Goal: Task Accomplishment & Management: Manage account settings

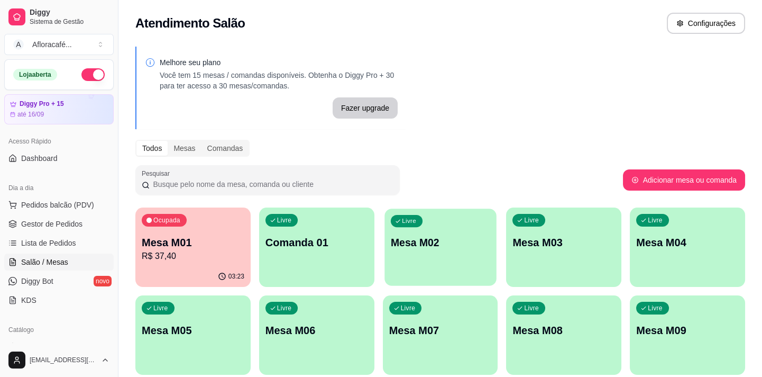
click at [470, 260] on div "Livre Mesa M02" at bounding box center [441, 240] width 112 height 65
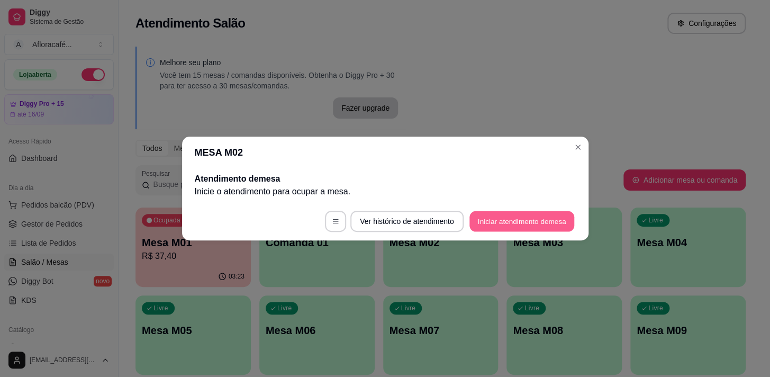
click at [549, 230] on button "Iniciar atendimento de mesa" at bounding box center [521, 221] width 105 height 21
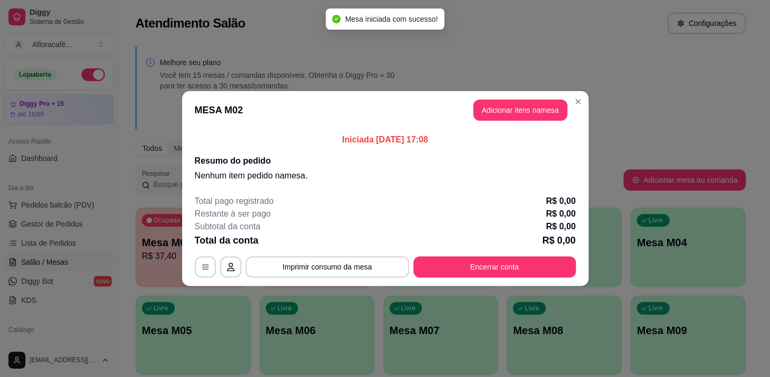
drag, startPoint x: 550, startPoint y: 97, endPoint x: 545, endPoint y: 110, distance: 14.1
click at [546, 107] on header "MESA M02 Adicionar itens na mesa" at bounding box center [385, 110] width 406 height 38
click at [545, 112] on button "Adicionar itens na mesa" at bounding box center [520, 110] width 91 height 21
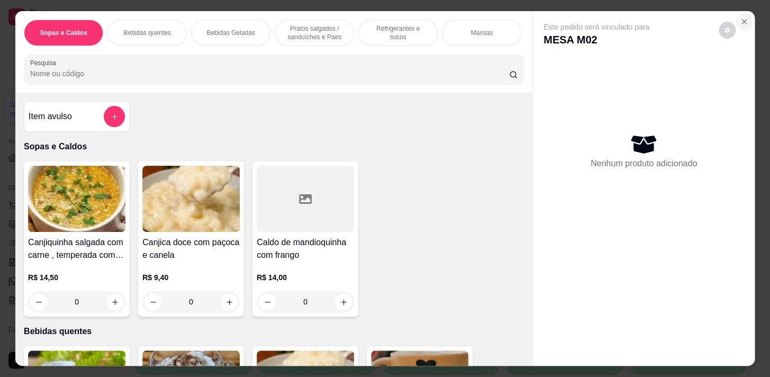
click at [740, 21] on icon "Close" at bounding box center [744, 21] width 8 height 8
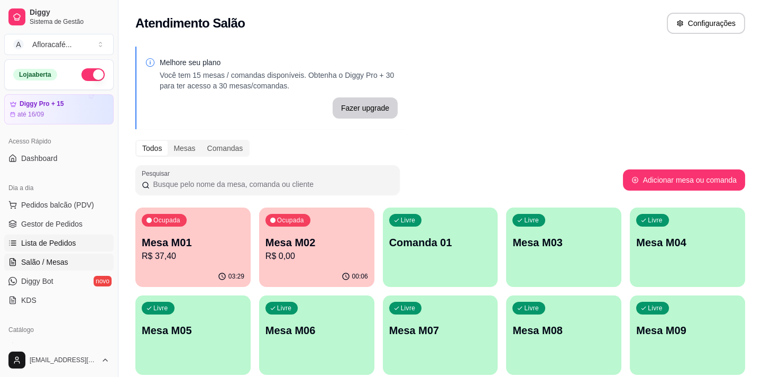
click at [59, 241] on span "Lista de Pedidos" at bounding box center [48, 243] width 55 height 11
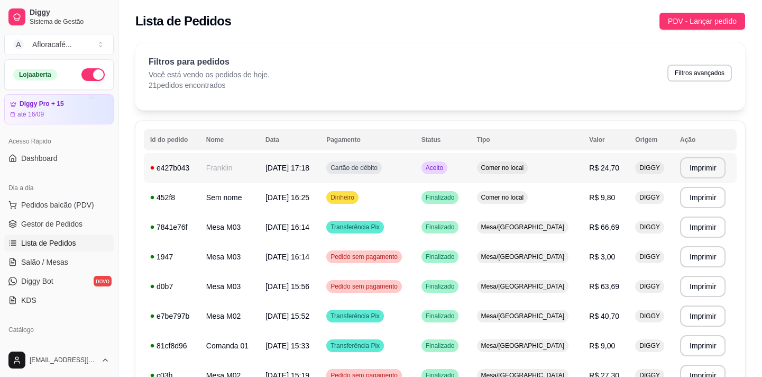
click at [281, 176] on td "[DATE] 17:18" at bounding box center [289, 168] width 61 height 30
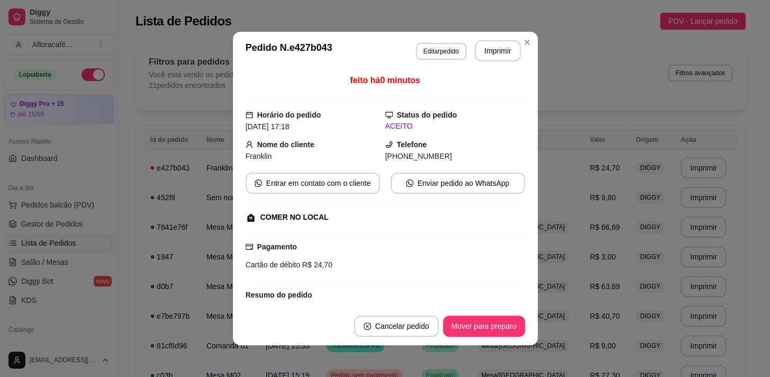
scroll to position [113, 0]
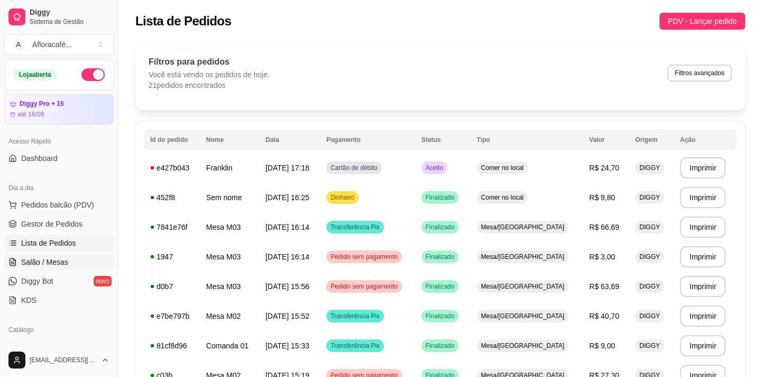
click at [61, 261] on span "Salão / Mesas" at bounding box center [44, 262] width 47 height 11
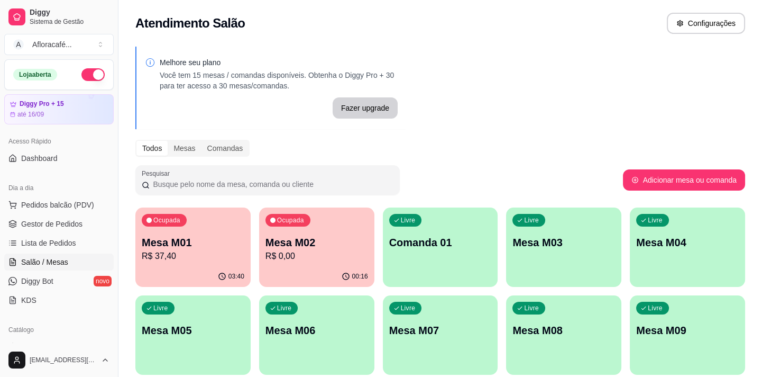
click at [316, 250] on p "R$ 0,00" at bounding box center [317, 256] width 103 height 13
click at [424, 274] on div "button" at bounding box center [441, 279] width 112 height 12
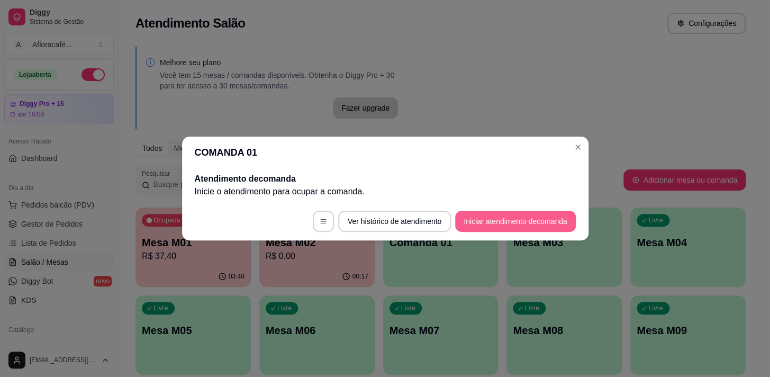
click at [470, 223] on button "Iniciar atendimento de comanda" at bounding box center [515, 221] width 120 height 21
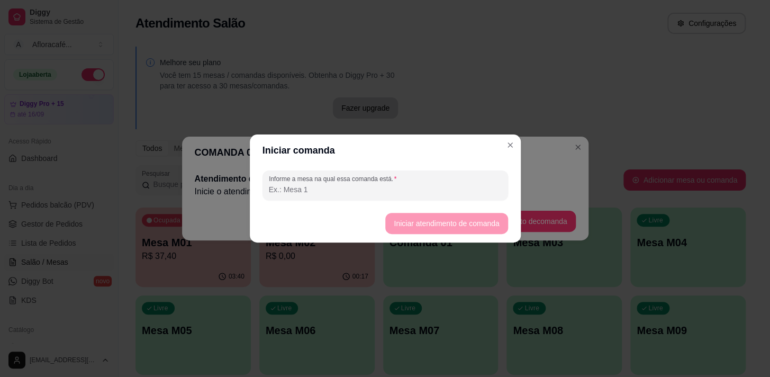
click at [383, 184] on input "Informe a mesa na qual essa comanda está." at bounding box center [385, 189] width 233 height 11
type input "3"
click at [434, 221] on button "Iniciar atendimento de comanda" at bounding box center [446, 223] width 122 height 21
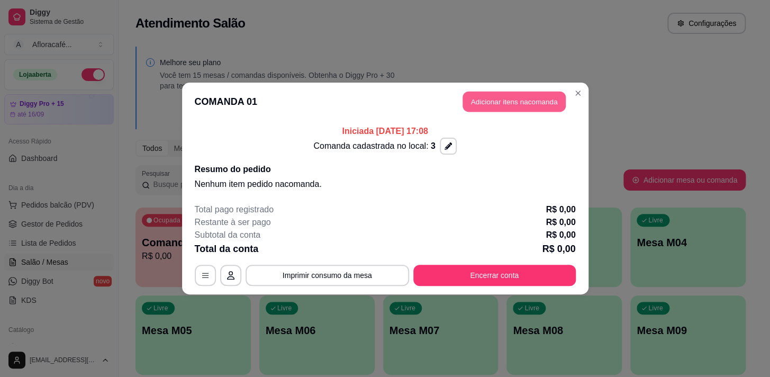
click at [497, 102] on button "Adicionar itens na comanda" at bounding box center [513, 102] width 103 height 21
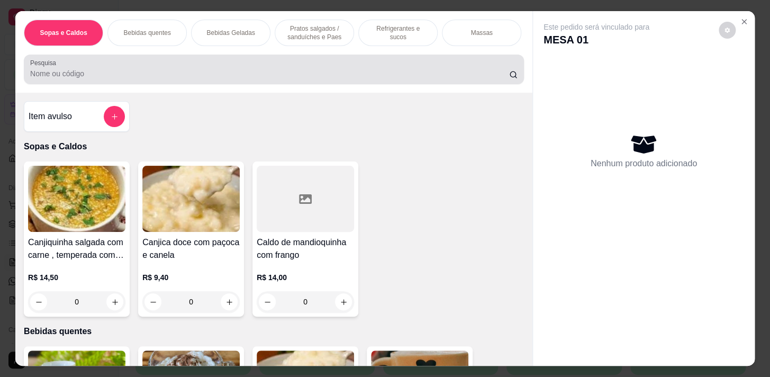
click at [82, 79] on input "Pesquisa" at bounding box center [269, 73] width 479 height 11
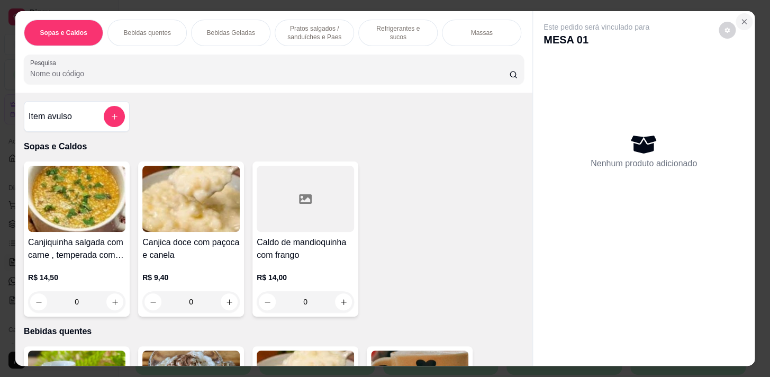
click at [741, 17] on icon "Close" at bounding box center [744, 21] width 8 height 8
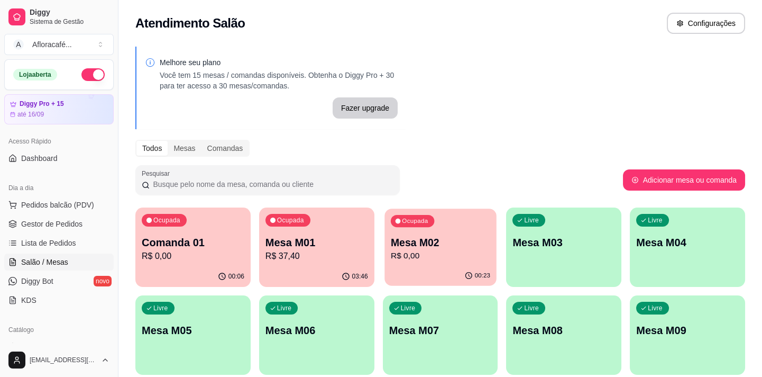
click at [467, 253] on p "R$ 0,00" at bounding box center [440, 256] width 99 height 12
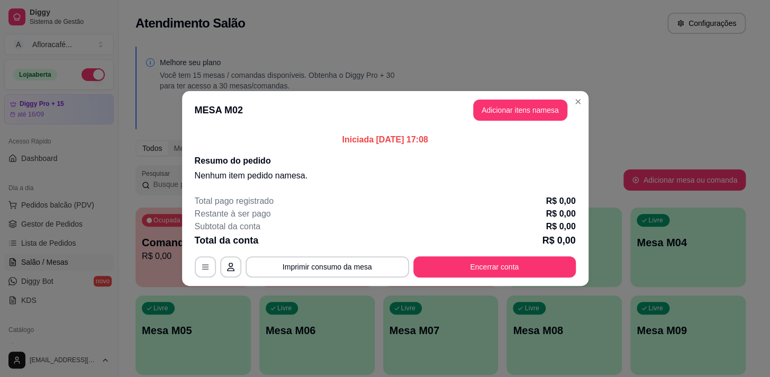
click at [570, 110] on header "MESA M02 Adicionar itens na mesa" at bounding box center [385, 110] width 406 height 38
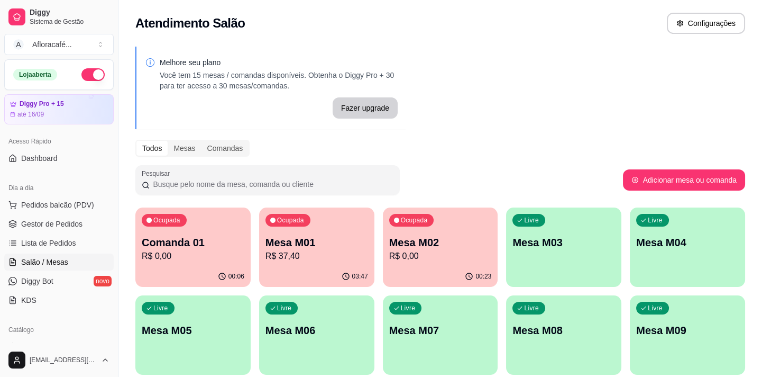
click at [468, 222] on div "Ocupada Mesa M02 R$ 0,00" at bounding box center [440, 236] width 115 height 59
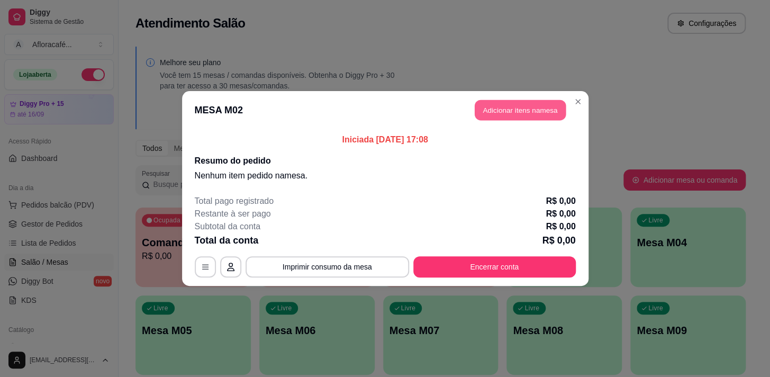
click at [494, 110] on button "Adicionar itens na mesa" at bounding box center [520, 110] width 91 height 21
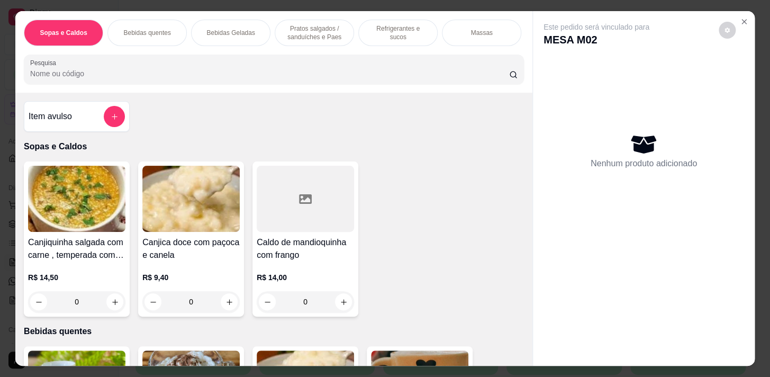
click at [248, 53] on div "Sopas e Caldos Bebidas quentes Bebidas Geladas Pratos salgados / sanduíches e P…" at bounding box center [273, 51] width 517 height 81
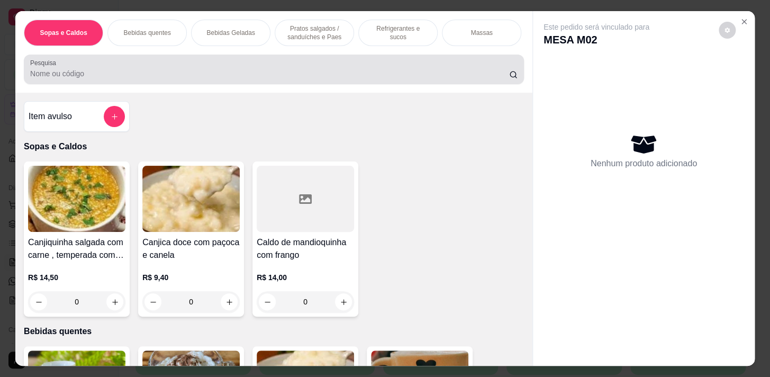
click at [242, 69] on div at bounding box center [273, 69] width 487 height 21
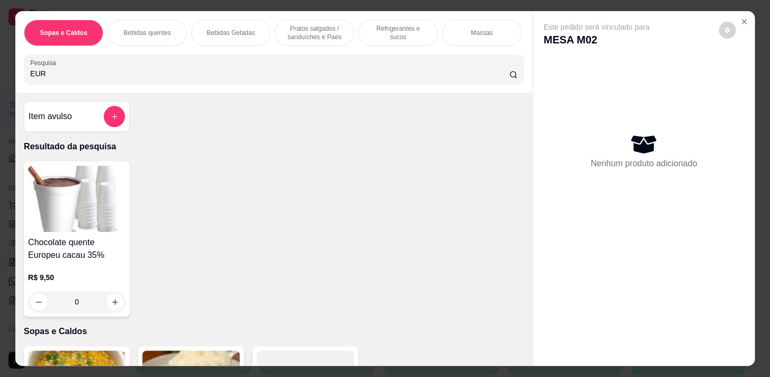
type input "EUR"
click at [115, 307] on div "0" at bounding box center [76, 301] width 97 height 21
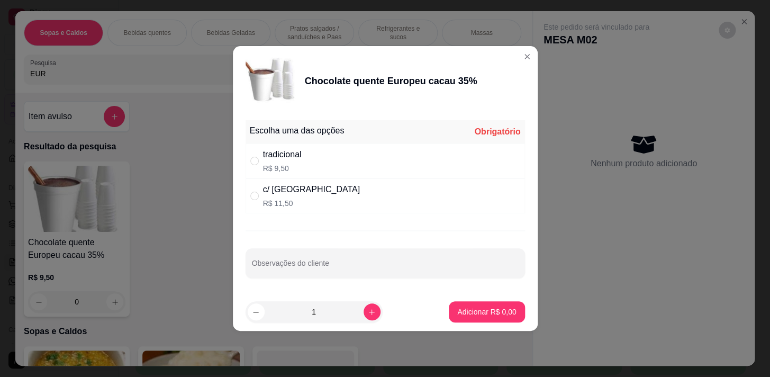
click at [340, 158] on div "tradicional R$ 9,50" at bounding box center [384, 160] width 279 height 35
radio input "true"
click at [474, 305] on button "Adicionar R$ 9,50" at bounding box center [487, 311] width 76 height 21
type input "1"
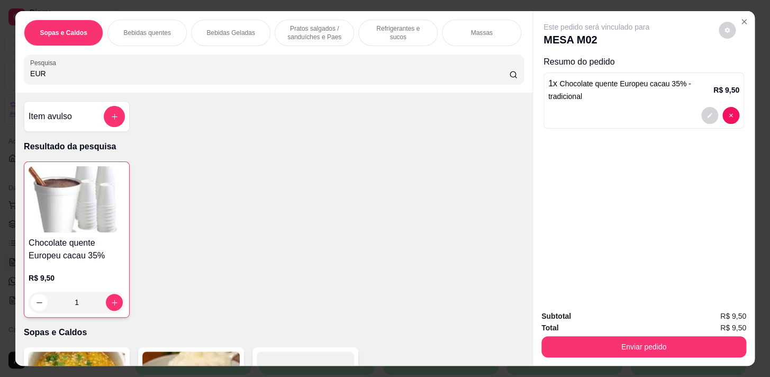
click at [394, 51] on div "Sopas e Caldos Bebidas quentes Bebidas Geladas Pratos salgados / sanduíches e P…" at bounding box center [273, 51] width 517 height 81
click at [397, 40] on div "Refrigerantes e sucos" at bounding box center [397, 33] width 79 height 26
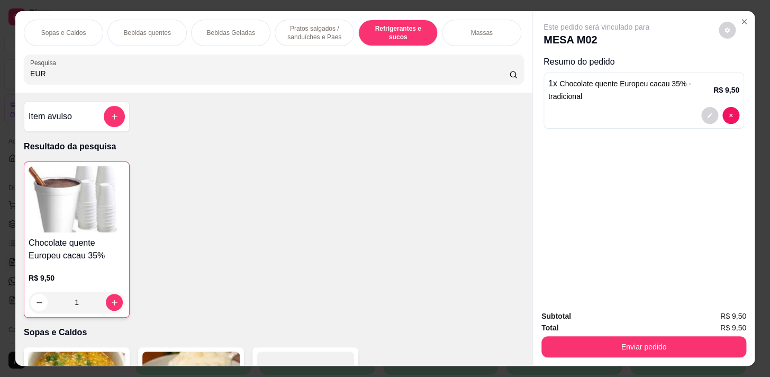
scroll to position [26, 0]
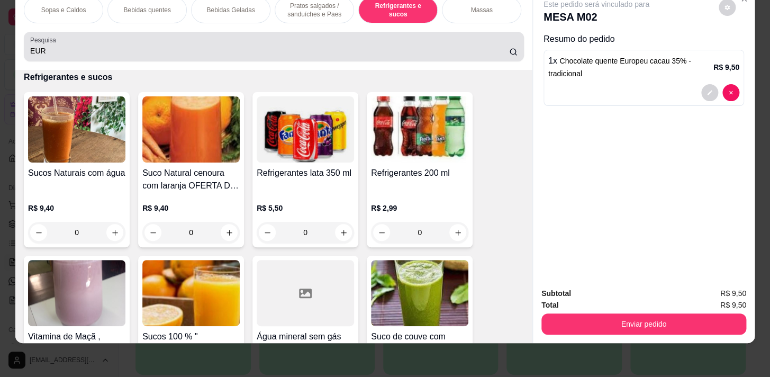
click at [401, 42] on div "EUR" at bounding box center [273, 46] width 487 height 21
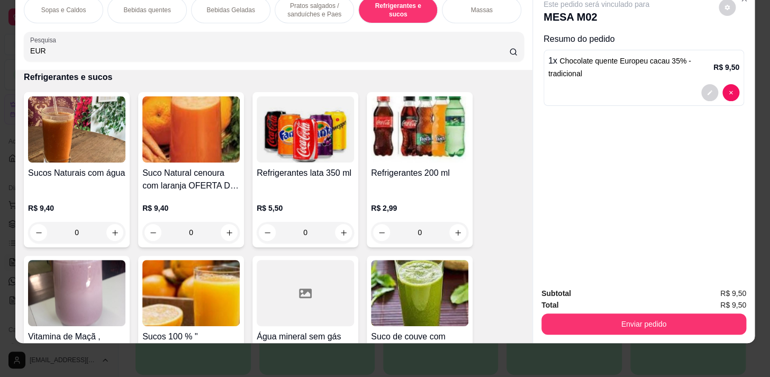
click at [404, 26] on div "Sopas e Caldos Bebidas quentes Bebidas Geladas Pratos salgados / sanduíches e P…" at bounding box center [273, 28] width 517 height 81
click at [394, 14] on div "Pratos Doces e sobremesas" at bounding box center [400, 10] width 79 height 26
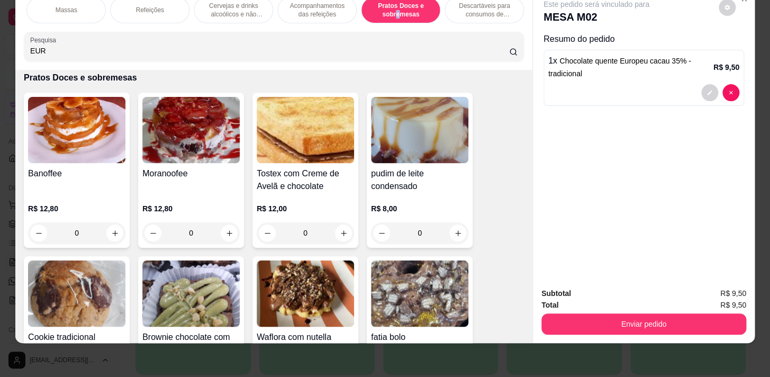
scroll to position [7133, 0]
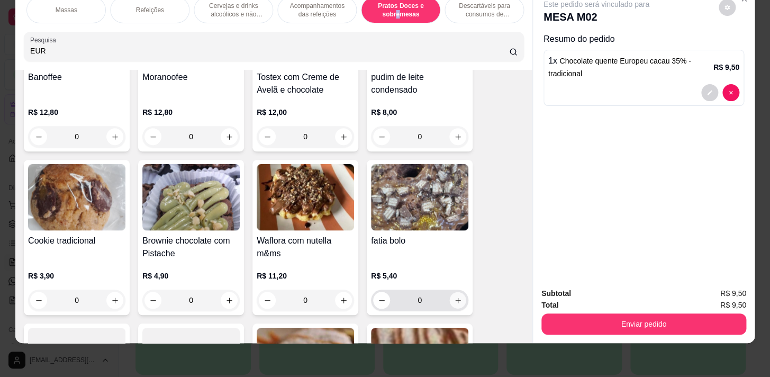
click at [458, 295] on button "increase-product-quantity" at bounding box center [458, 300] width 16 height 16
type input "1"
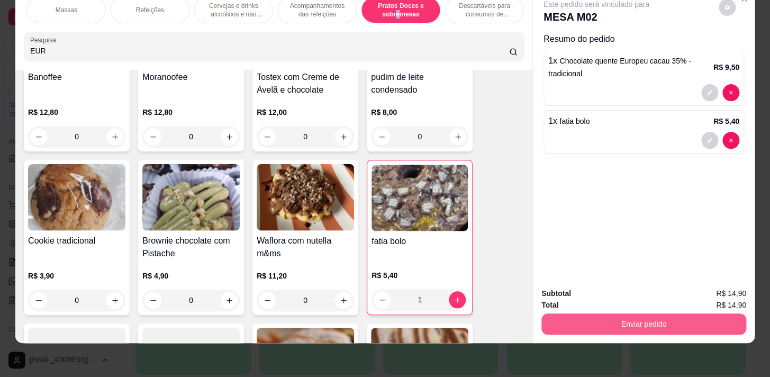
click at [683, 313] on button "Enviar pedido" at bounding box center [643, 323] width 205 height 21
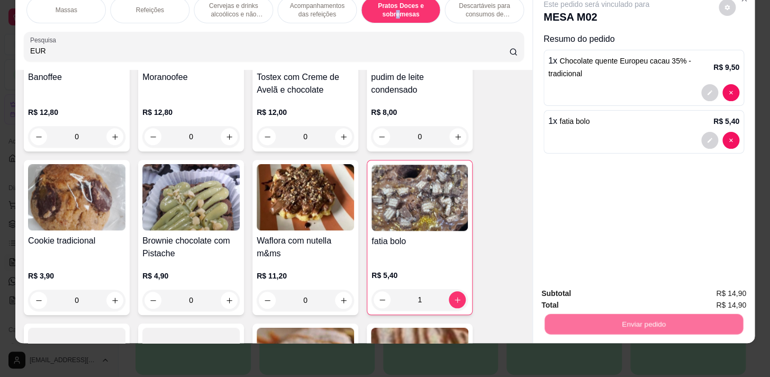
click at [631, 292] on button "Não registrar e enviar pedido" at bounding box center [608, 291] width 107 height 20
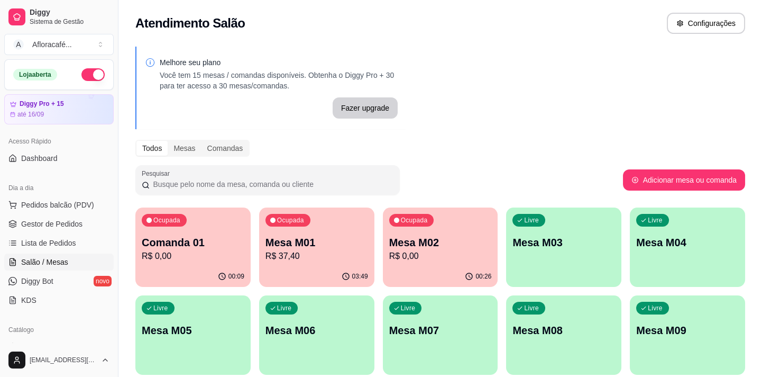
click at [552, 247] on p "Mesa M03" at bounding box center [564, 242] width 103 height 15
click at [415, 240] on p "Mesa M02" at bounding box center [440, 242] width 103 height 15
click at [512, 259] on div "Livre Mesa M03" at bounding box center [563, 240] width 115 height 67
click at [524, 240] on p "Mesa M03" at bounding box center [564, 242] width 103 height 15
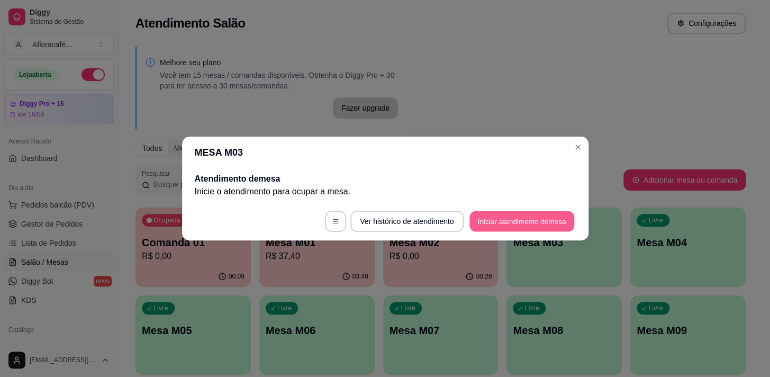
click at [521, 218] on button "Iniciar atendimento de mesa" at bounding box center [521, 221] width 105 height 21
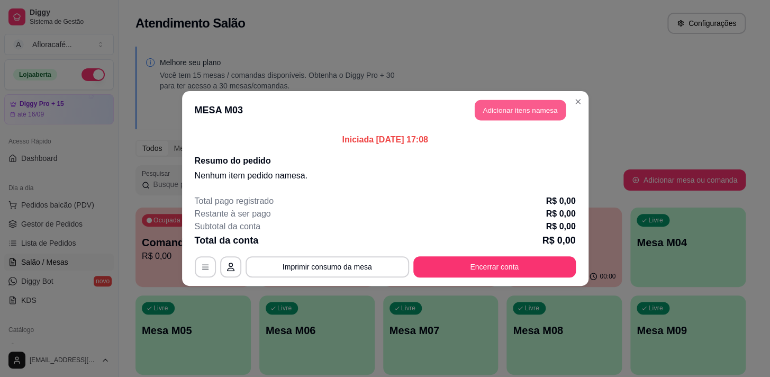
click at [496, 107] on button "Adicionar itens na mesa" at bounding box center [520, 110] width 91 height 21
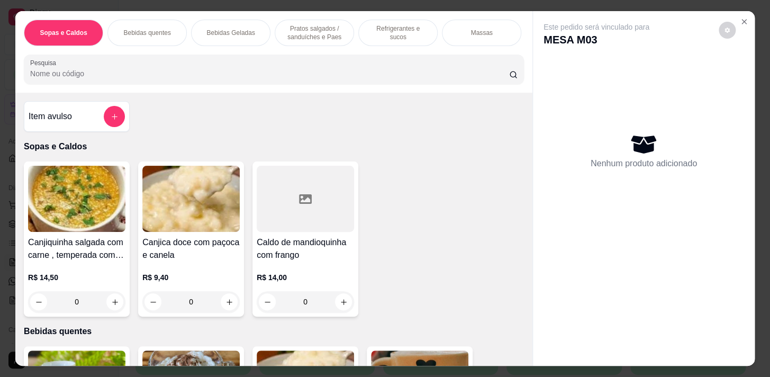
click at [288, 46] on div "Sopas e Caldos Bebidas quentes Bebidas Geladas Pratos salgados / sanduíches e P…" at bounding box center [274, 33] width 500 height 26
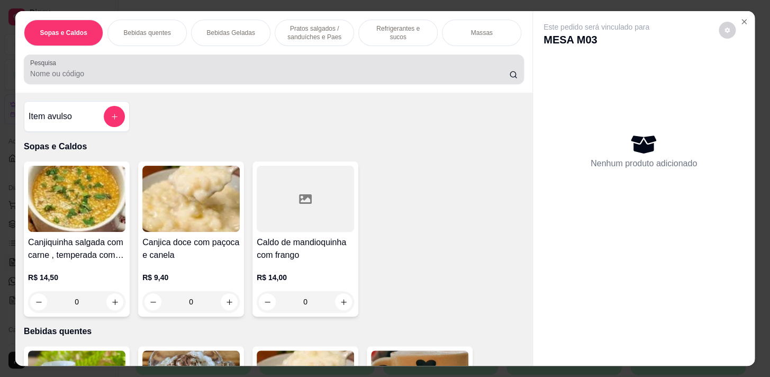
click at [287, 64] on div at bounding box center [273, 69] width 487 height 21
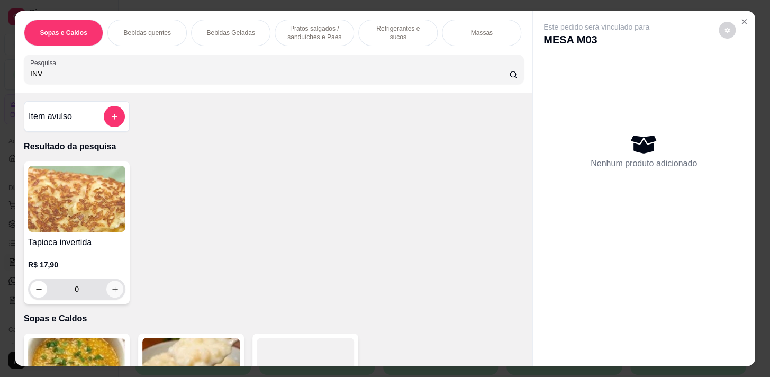
type input "INV"
click at [106, 290] on button "increase-product-quantity" at bounding box center [114, 288] width 17 height 17
type input "1"
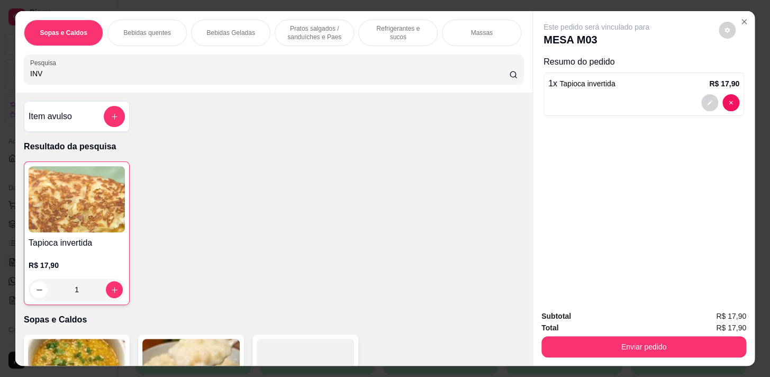
click at [717, 328] on span "R$ 17,90" at bounding box center [731, 328] width 30 height 12
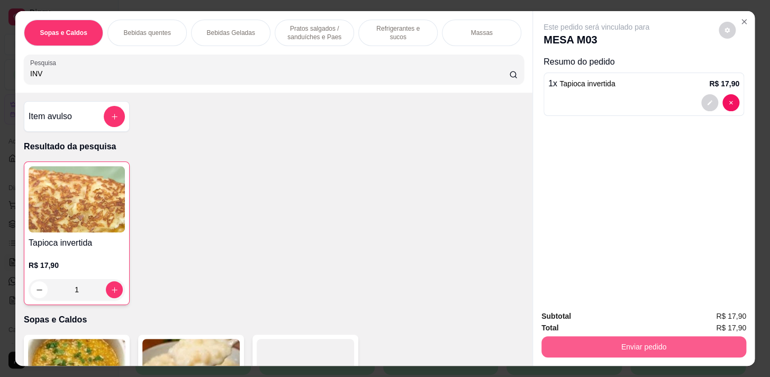
click at [713, 336] on button "Enviar pedido" at bounding box center [643, 346] width 205 height 21
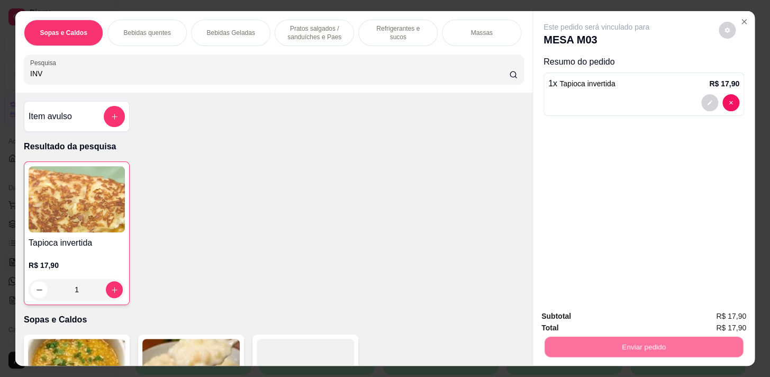
click at [641, 307] on button "Não registrar e enviar pedido" at bounding box center [608, 317] width 107 height 20
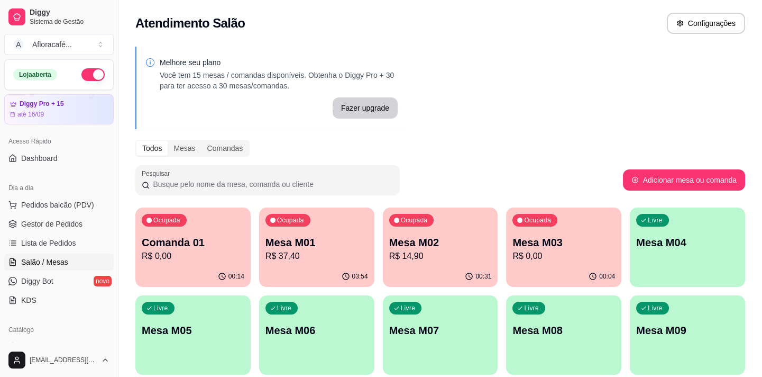
click at [592, 251] on p "R$ 0,00" at bounding box center [564, 256] width 103 height 13
click at [673, 230] on div "Livre Mesa M04" at bounding box center [687, 240] width 115 height 67
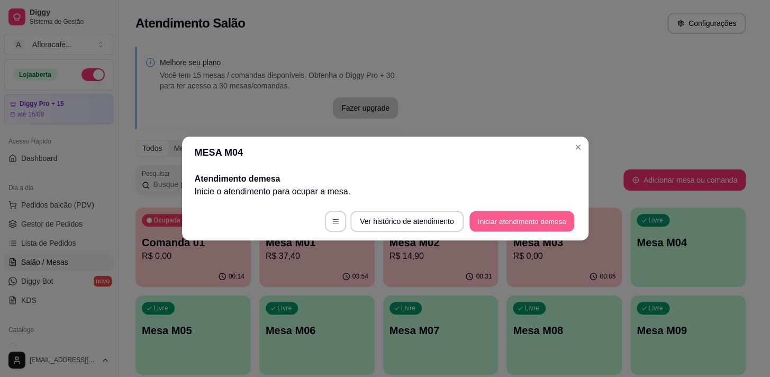
click at [563, 225] on button "Iniciar atendimento de mesa" at bounding box center [521, 221] width 105 height 21
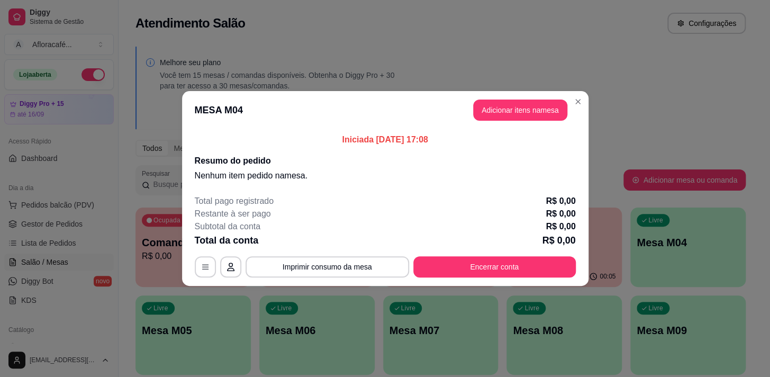
click at [510, 122] on header "MESA M04 Adicionar itens na mesa" at bounding box center [385, 110] width 406 height 38
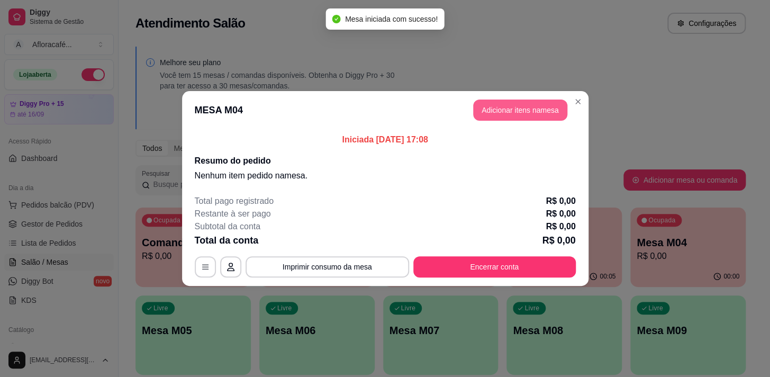
click at [515, 111] on button "Adicionar itens na mesa" at bounding box center [520, 109] width 94 height 21
click at [222, 79] on div "Sopas e Caldos Bebidas quentes Bebidas Geladas Pratos salgados / sanduíches e P…" at bounding box center [273, 51] width 517 height 81
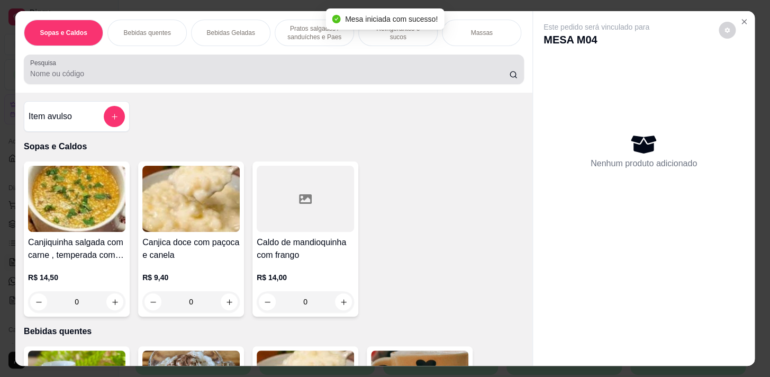
click at [234, 68] on div at bounding box center [273, 69] width 487 height 21
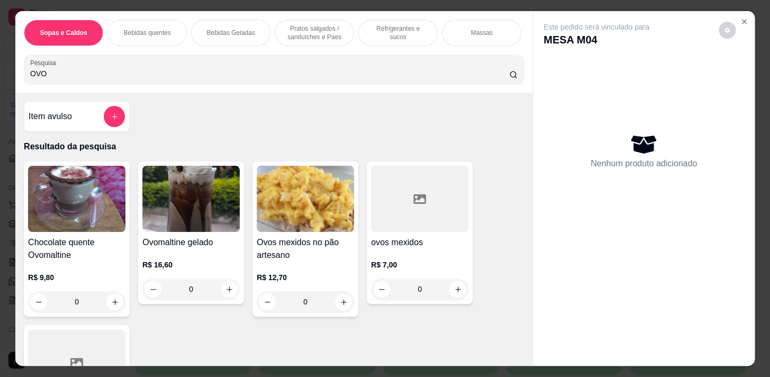
type input "OVO"
click at [111, 307] on div "0" at bounding box center [76, 301] width 97 height 21
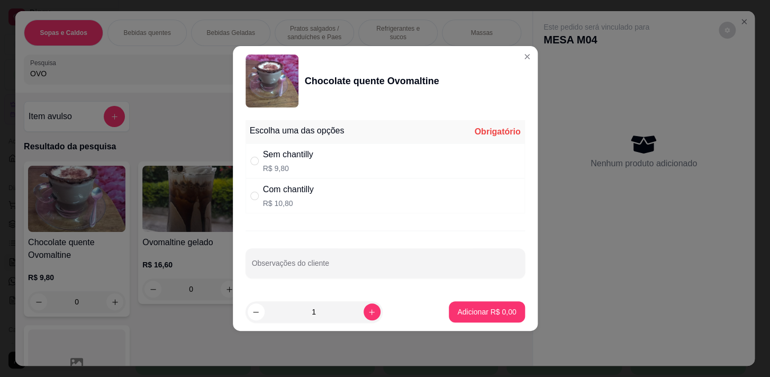
click at [316, 179] on div "Com chantilly R$ 10,80" at bounding box center [384, 195] width 279 height 35
radio input "true"
click at [327, 162] on div "Sem chantilly R$ 9,80" at bounding box center [384, 160] width 279 height 35
radio input "true"
radio input "false"
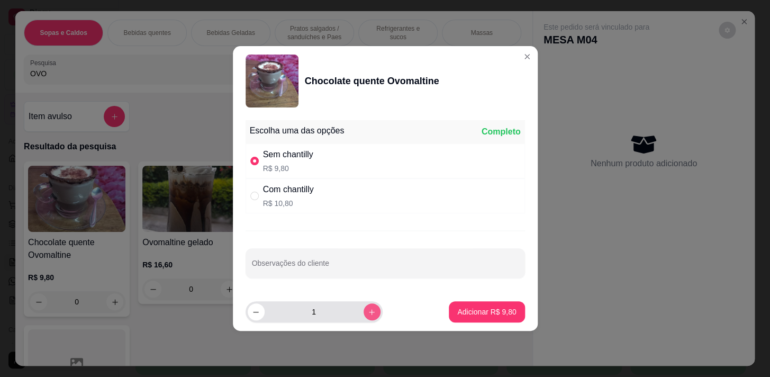
click at [368, 311] on icon "increase-product-quantity" at bounding box center [372, 312] width 8 height 8
click at [368, 308] on icon "increase-product-quantity" at bounding box center [372, 312] width 8 height 8
type input "3"
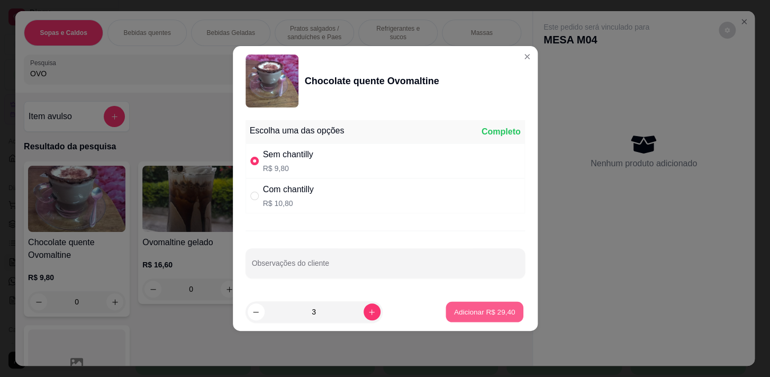
click at [470, 308] on p "Adicionar R$ 29,40" at bounding box center [484, 311] width 61 height 10
type input "3"
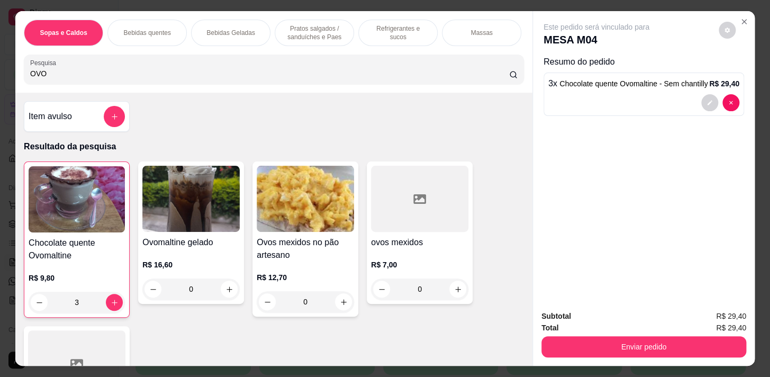
drag, startPoint x: 313, startPoint y: 26, endPoint x: 239, endPoint y: 102, distance: 105.9
click at [311, 26] on p "Pratos salgados / sanduíches e Paes" at bounding box center [314, 32] width 61 height 17
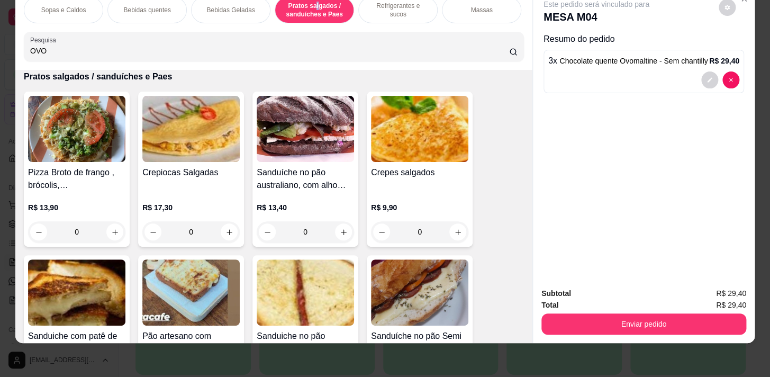
scroll to position [3006, 0]
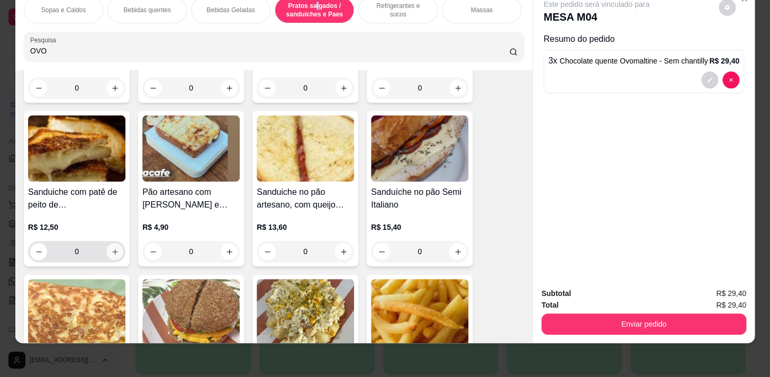
click at [113, 251] on icon "increase-product-quantity" at bounding box center [115, 252] width 8 height 8
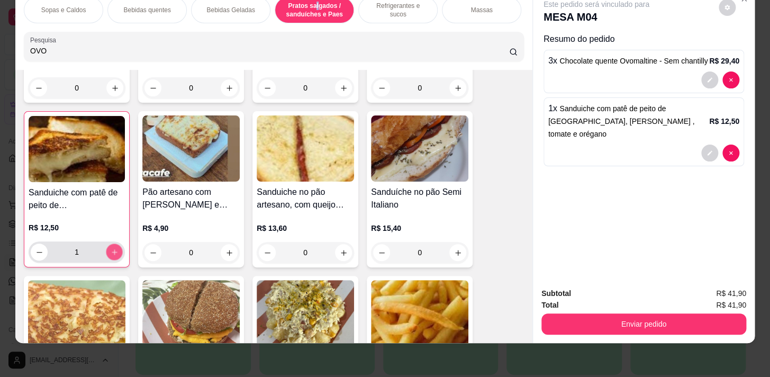
click at [113, 251] on icon "increase-product-quantity" at bounding box center [115, 252] width 8 height 8
type input "2"
click at [339, 248] on button "increase-product-quantity" at bounding box center [343, 252] width 16 height 16
type input "1"
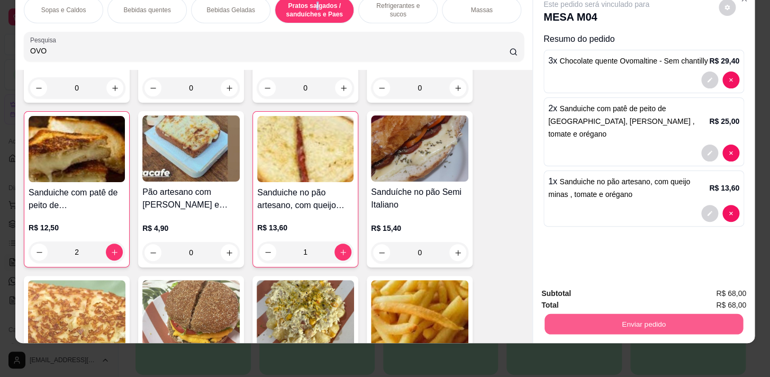
click at [610, 321] on button "Enviar pedido" at bounding box center [643, 323] width 198 height 21
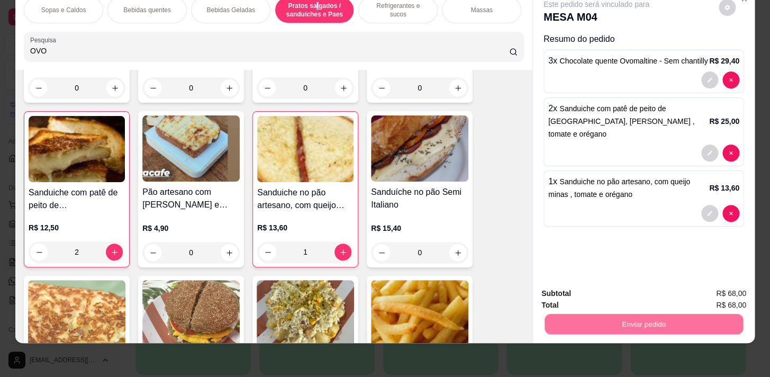
click at [696, 281] on button "Sim, quero registrar" at bounding box center [709, 291] width 76 height 20
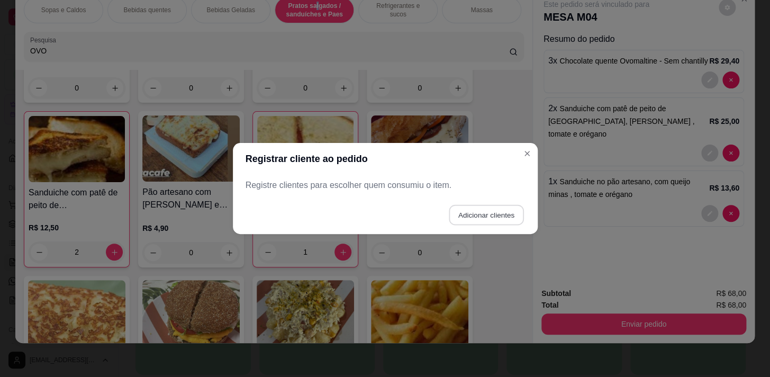
click at [518, 209] on button "Adicionar clientes" at bounding box center [486, 215] width 75 height 21
click at [490, 186] on input "Nome do cliente" at bounding box center [385, 189] width 267 height 11
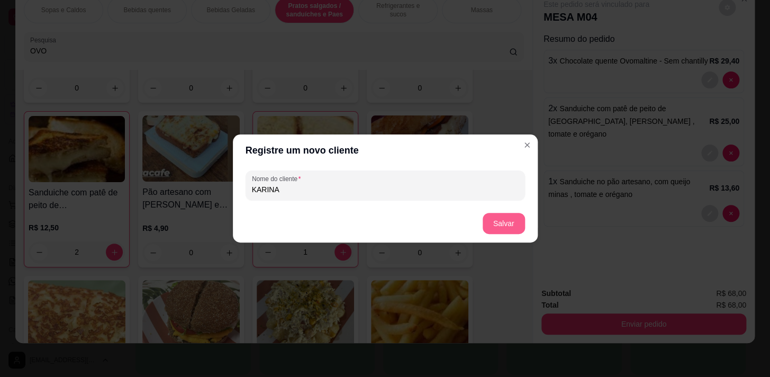
type input "KARINA"
click at [496, 225] on button "Salvar" at bounding box center [503, 223] width 42 height 21
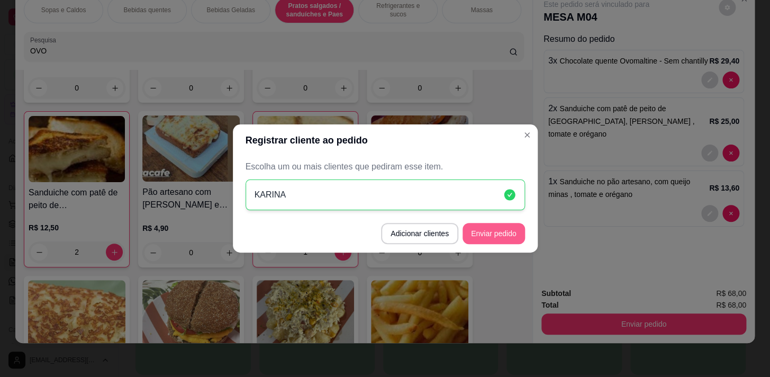
click at [507, 239] on button "Enviar pedido" at bounding box center [493, 233] width 62 height 21
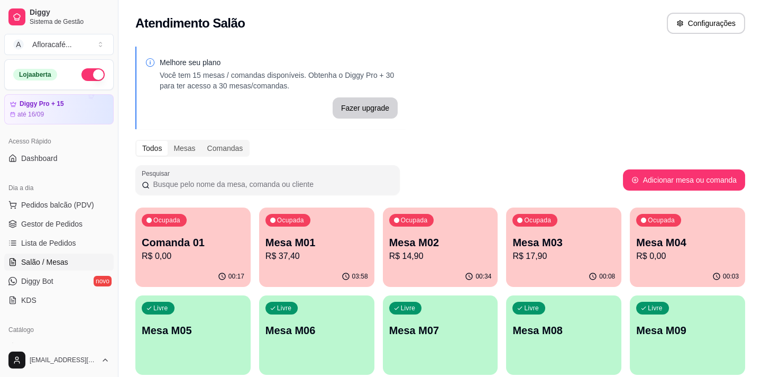
click at [149, 313] on div "Livre" at bounding box center [158, 308] width 33 height 13
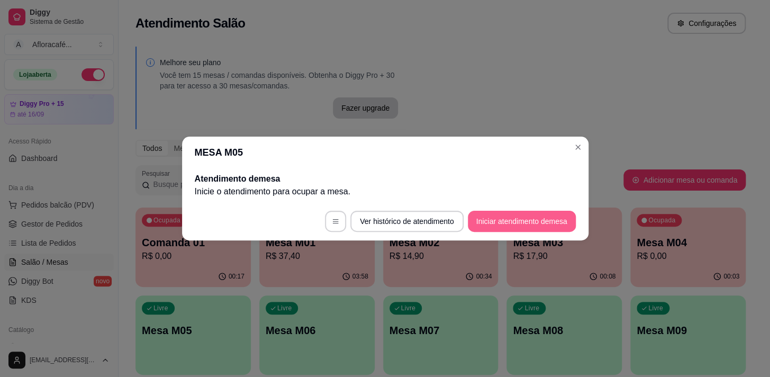
click at [501, 213] on button "Iniciar atendimento de mesa" at bounding box center [522, 221] width 108 height 21
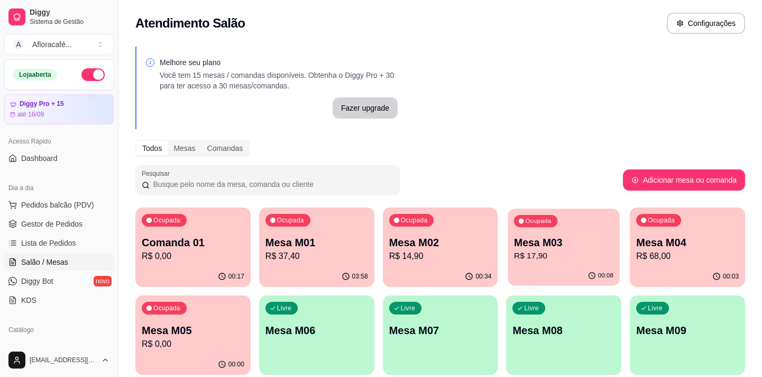
click at [579, 225] on div "Ocupada Mesa M03 R$ 17,90" at bounding box center [564, 236] width 112 height 57
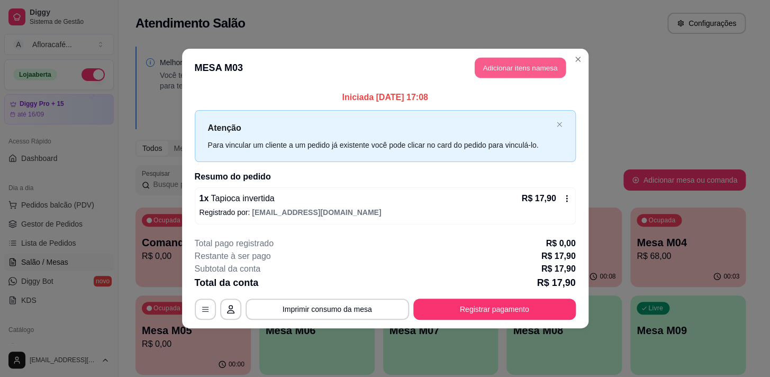
click at [509, 67] on button "Adicionar itens na mesa" at bounding box center [520, 68] width 91 height 21
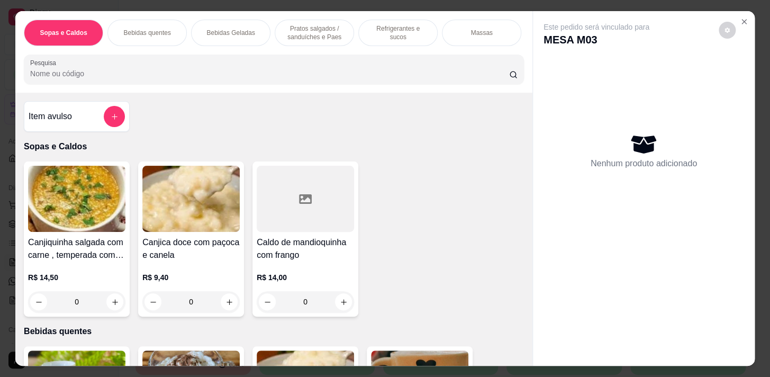
click at [286, 90] on div "Sopas e Caldos Bebidas quentes Bebidas Geladas Pratos salgados / sanduíches e P…" at bounding box center [273, 51] width 517 height 81
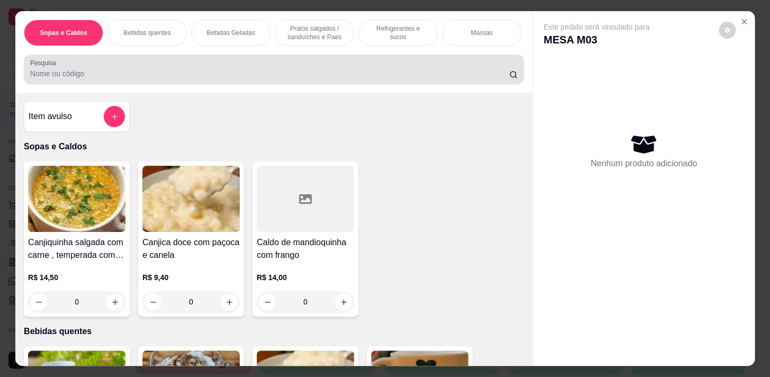
click at [301, 58] on div "Pesquisa" at bounding box center [274, 69] width 500 height 30
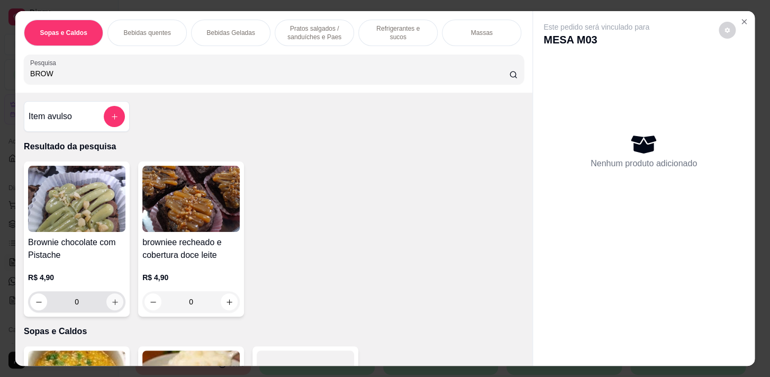
type input "BROW"
click at [114, 303] on icon "increase-product-quantity" at bounding box center [115, 302] width 8 height 8
type input "1"
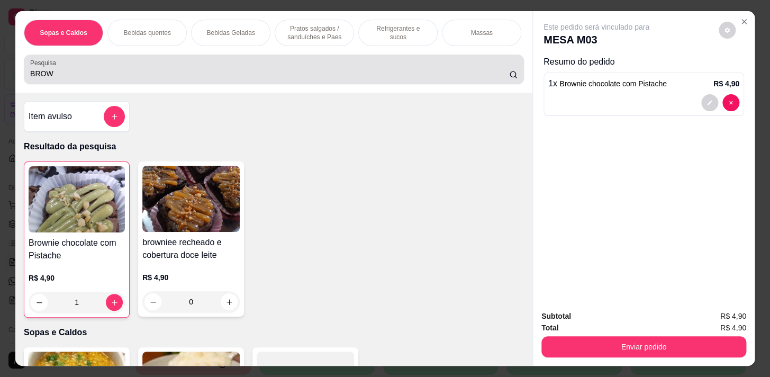
click at [136, 84] on div "Pesquisa BROW" at bounding box center [274, 69] width 500 height 30
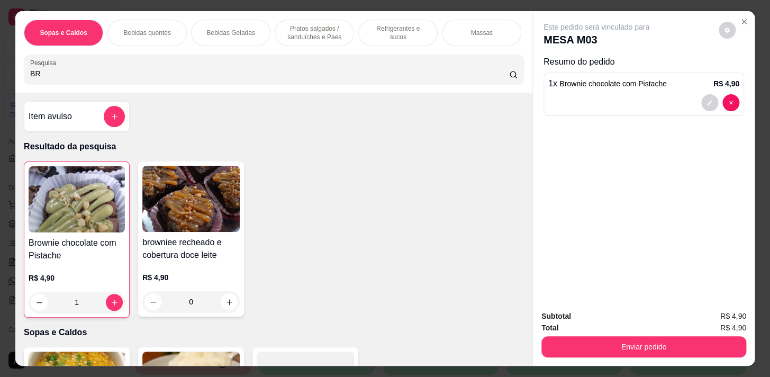
type input "B"
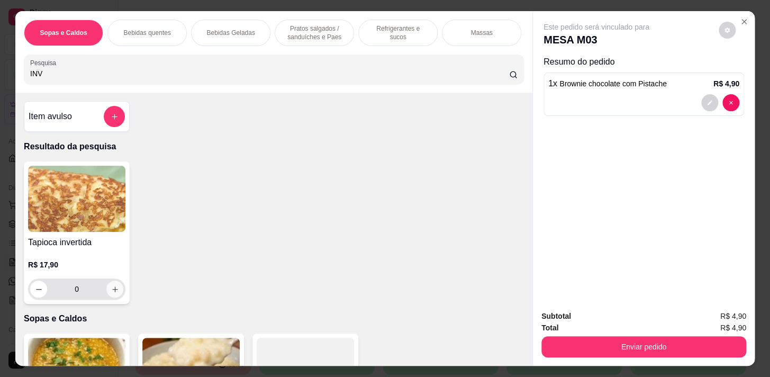
type input "INV"
click at [115, 304] on div "Tapioca invertida R$ 17,90 0" at bounding box center [77, 232] width 106 height 142
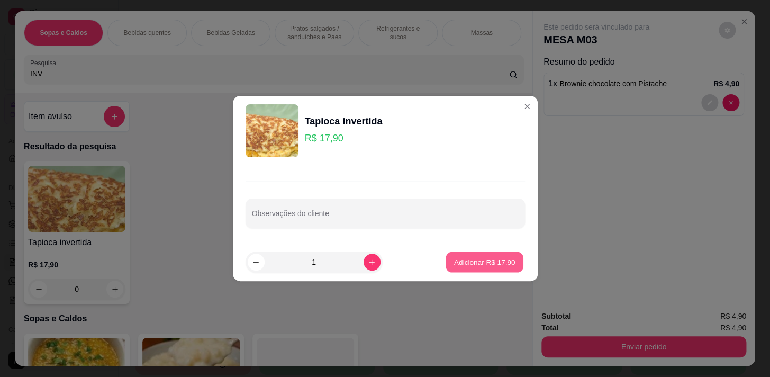
click at [493, 254] on button "Adicionar R$ 17,90" at bounding box center [485, 262] width 78 height 21
type input "1"
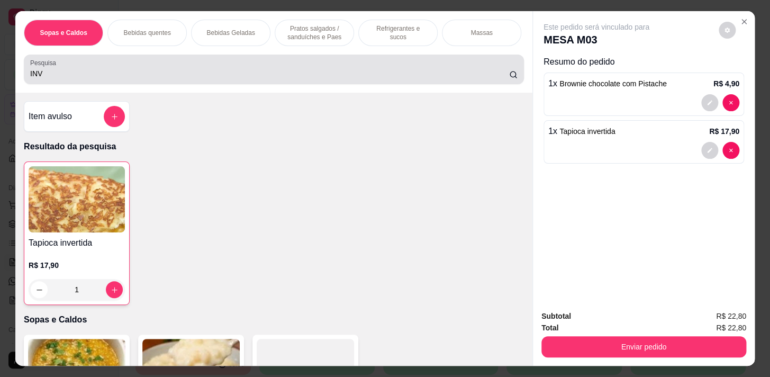
click at [300, 80] on div "INV" at bounding box center [273, 69] width 487 height 21
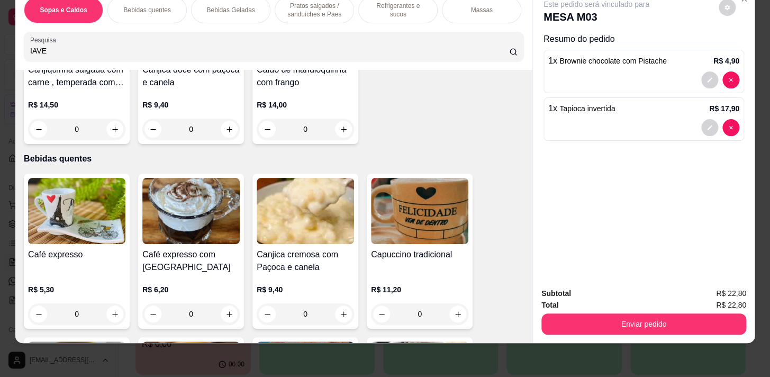
scroll to position [433, 0]
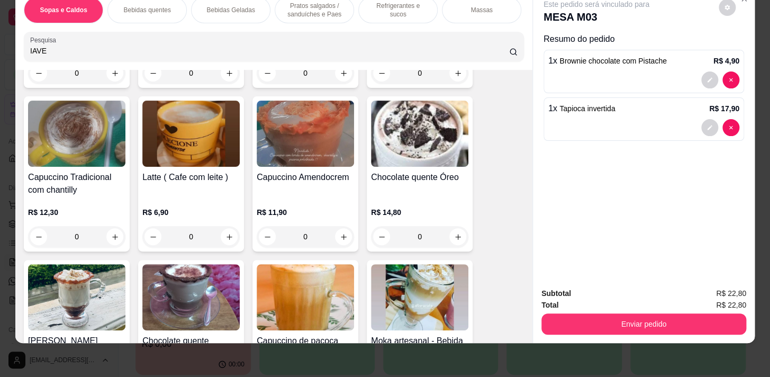
type input "IAVE"
click at [220, 12] on div "Bebidas Geladas" at bounding box center [230, 10] width 79 height 26
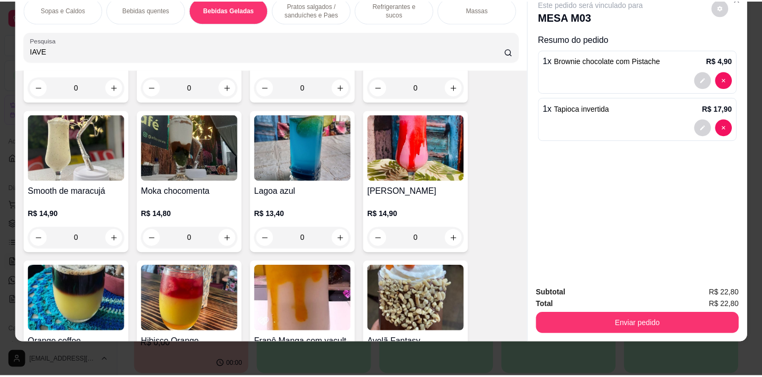
scroll to position [1811, 0]
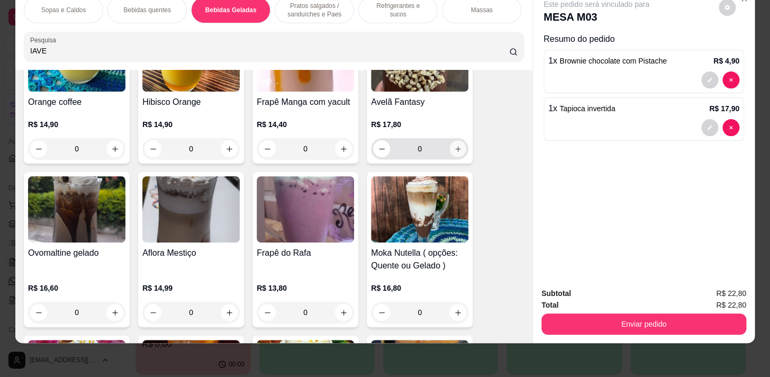
click at [454, 149] on icon "increase-product-quantity" at bounding box center [458, 149] width 8 height 8
type input "1"
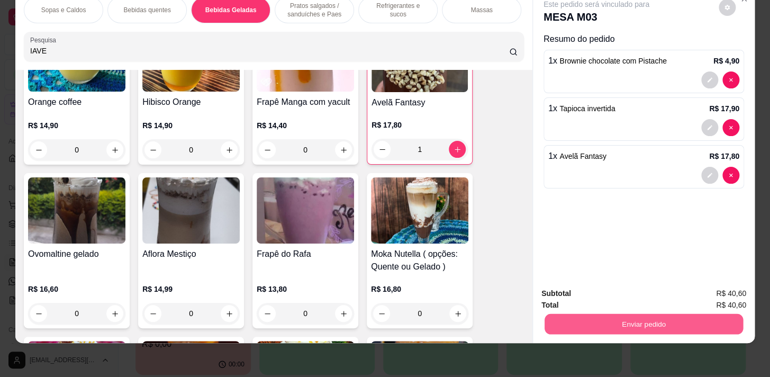
click at [688, 325] on button "Enviar pedido" at bounding box center [643, 323] width 198 height 21
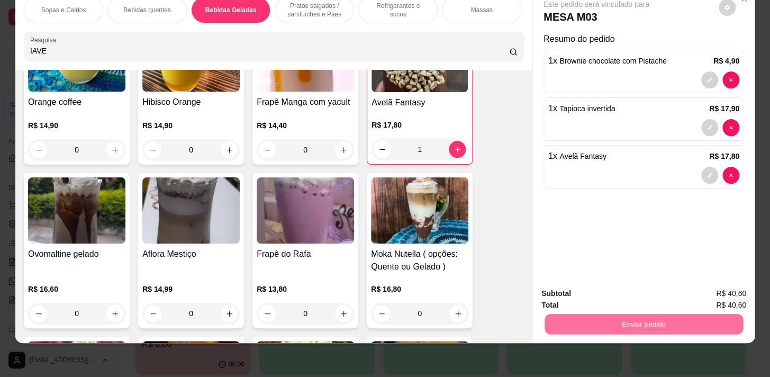
click at [702, 286] on button "Sim, quero registrar" at bounding box center [709, 291] width 76 height 20
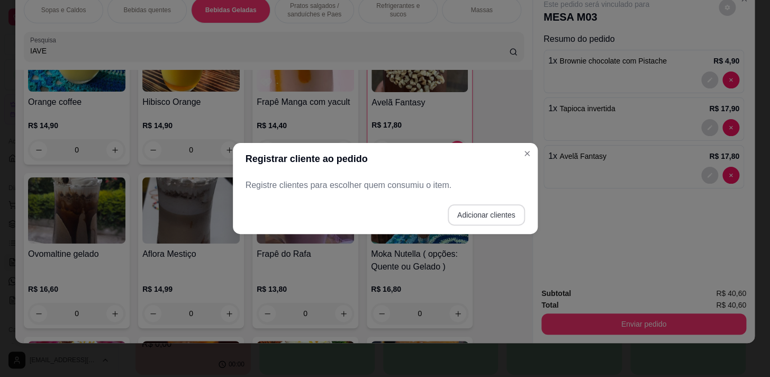
click at [493, 212] on button "Adicionar clientes" at bounding box center [486, 214] width 77 height 21
click at [488, 181] on div at bounding box center [384, 185] width 267 height 21
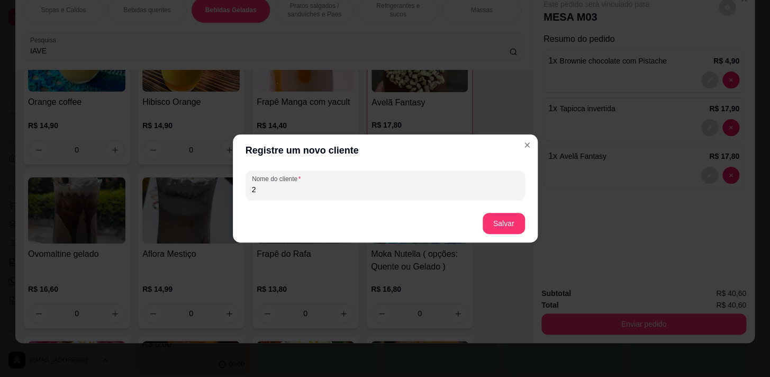
type input "2"
click at [502, 223] on button "Salvar" at bounding box center [503, 223] width 41 height 21
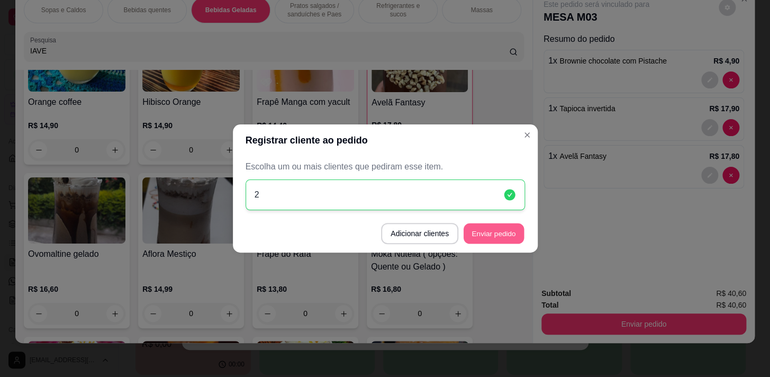
click at [510, 230] on button "Enviar pedido" at bounding box center [493, 233] width 60 height 21
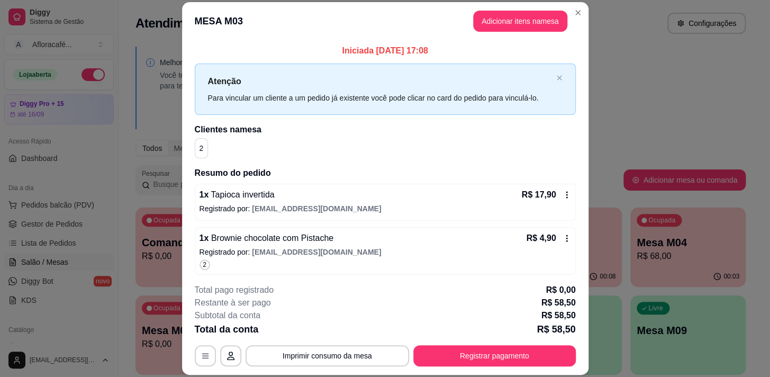
click at [391, 179] on h2 "Resumo do pedido" at bounding box center [385, 173] width 381 height 13
click at [376, 205] on p "Registrado por: [EMAIL_ADDRESS][DOMAIN_NAME]" at bounding box center [384, 208] width 371 height 11
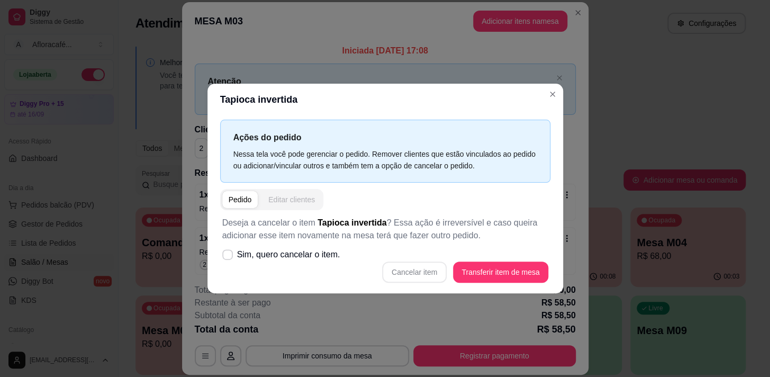
click at [280, 196] on div "Editar clientes" at bounding box center [291, 199] width 47 height 11
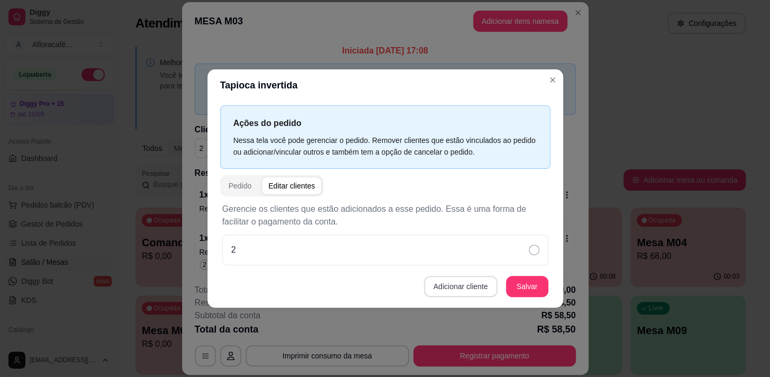
click at [475, 286] on button "Adicionar cliente" at bounding box center [461, 286] width 74 height 21
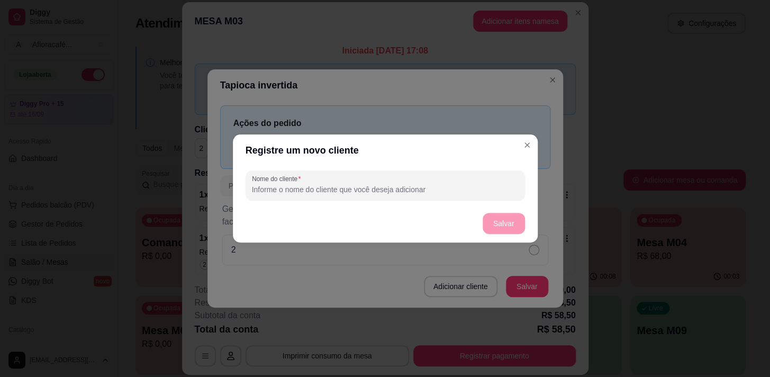
click at [479, 193] on input "Nome do cliente" at bounding box center [385, 189] width 267 height 11
type input "1"
click at [491, 214] on button "Salvar" at bounding box center [503, 223] width 41 height 21
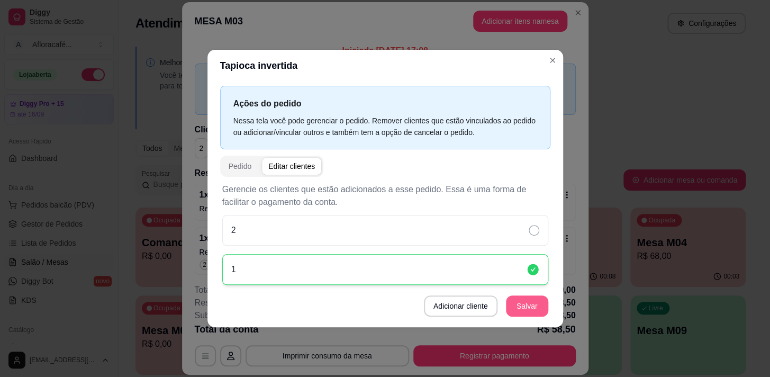
click at [531, 307] on button "Salvar" at bounding box center [527, 305] width 42 height 21
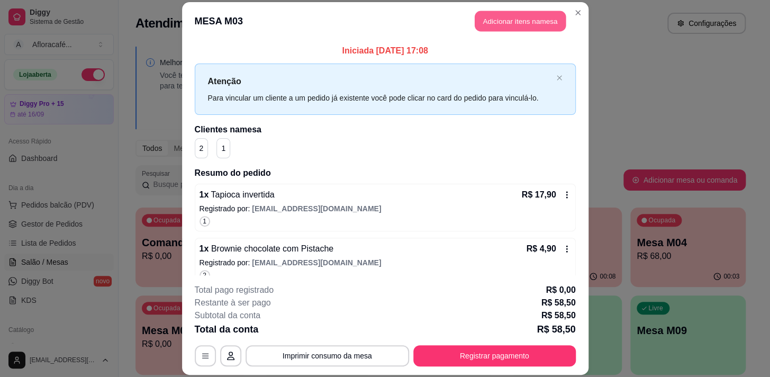
click at [540, 27] on button "Adicionar itens na mesa" at bounding box center [520, 21] width 91 height 21
click at [543, 22] on p "Este pedido será vinculado para" at bounding box center [596, 27] width 106 height 11
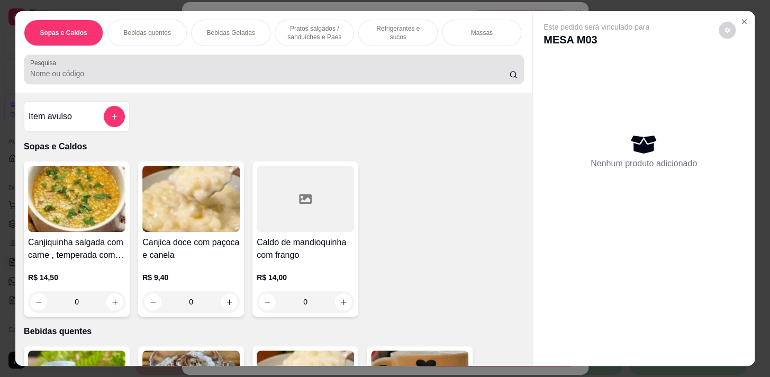
click at [277, 69] on div at bounding box center [273, 69] width 487 height 21
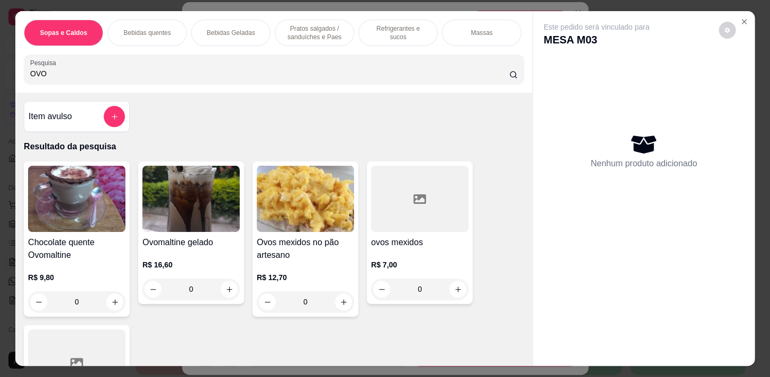
type input "OVO"
click at [108, 302] on div "0" at bounding box center [76, 301] width 97 height 21
click at [218, 295] on div "0" at bounding box center [190, 288] width 97 height 21
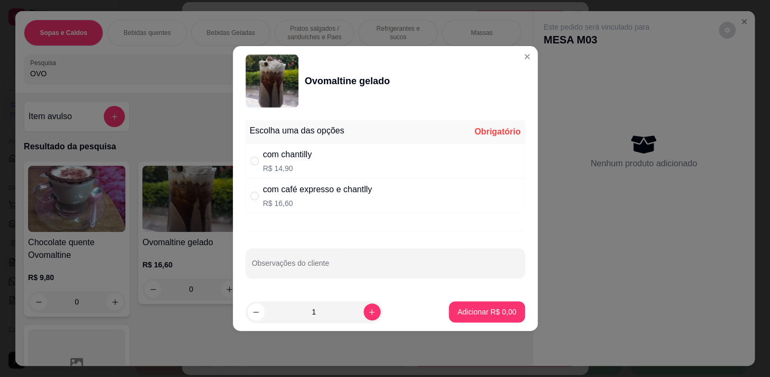
drag, startPoint x: 331, startPoint y: 153, endPoint x: 330, endPoint y: 160, distance: 6.4
click at [330, 159] on div "com chantilly R$ 14,90" at bounding box center [384, 160] width 279 height 35
radio input "true"
click at [463, 317] on button "Adicionar R$ 14,90" at bounding box center [484, 311] width 80 height 21
type input "1"
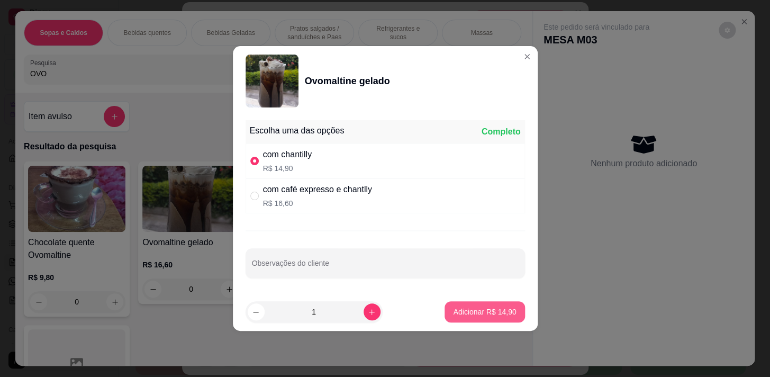
type input "1"
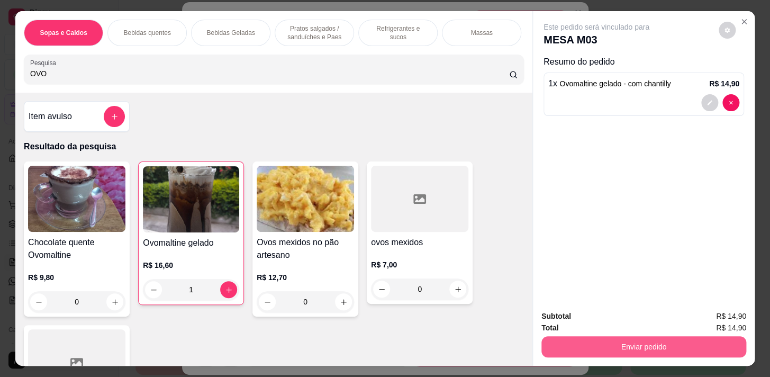
click at [651, 344] on button "Enviar pedido" at bounding box center [643, 346] width 205 height 21
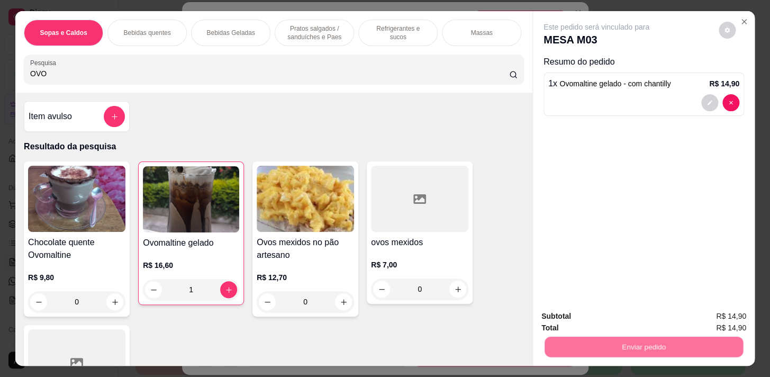
click at [725, 313] on button "Sim, quero registrar" at bounding box center [709, 317] width 76 height 20
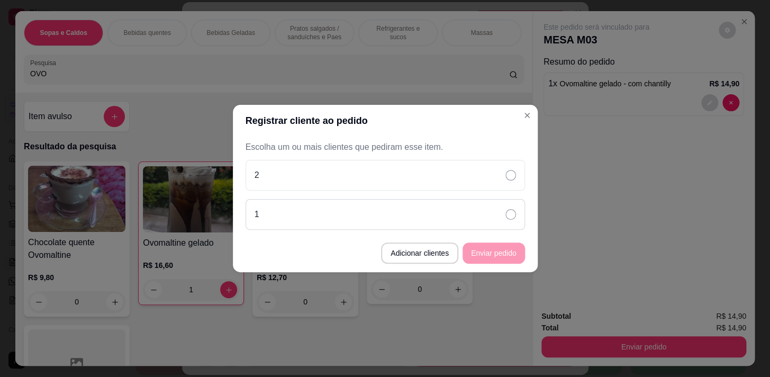
click at [442, 208] on div "1" at bounding box center [384, 214] width 279 height 31
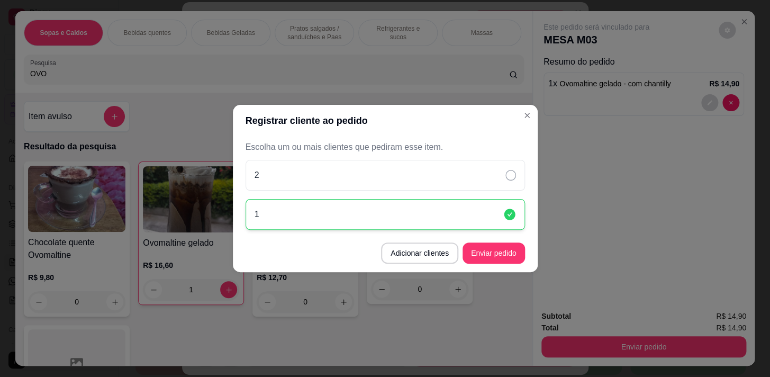
click at [488, 268] on footer "Adicionar clientes Enviar pedido" at bounding box center [385, 253] width 305 height 38
click at [497, 257] on button "Enviar pedido" at bounding box center [493, 253] width 60 height 21
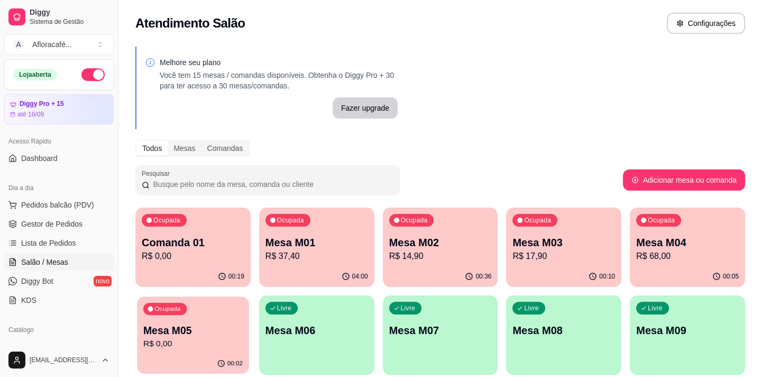
click at [196, 319] on div "Ocupada Mesa M05 R$ 0,00" at bounding box center [193, 324] width 112 height 57
click at [190, 332] on p "Mesa M05" at bounding box center [192, 330] width 99 height 14
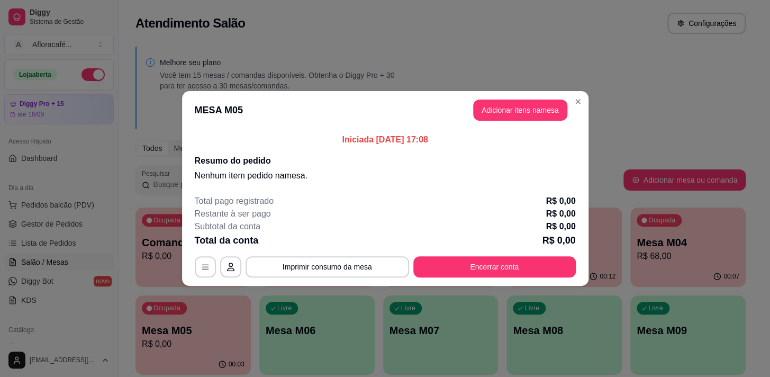
drag, startPoint x: 470, startPoint y: 253, endPoint x: 470, endPoint y: 261, distance: 7.4
click at [470, 261] on div "Total pago registrado R$ 0,00 Restante à ser pago R$ 0,00 Subtotal da conta R$ …" at bounding box center [385, 236] width 381 height 83
click at [469, 263] on button "Encerrar conta" at bounding box center [494, 266] width 162 height 21
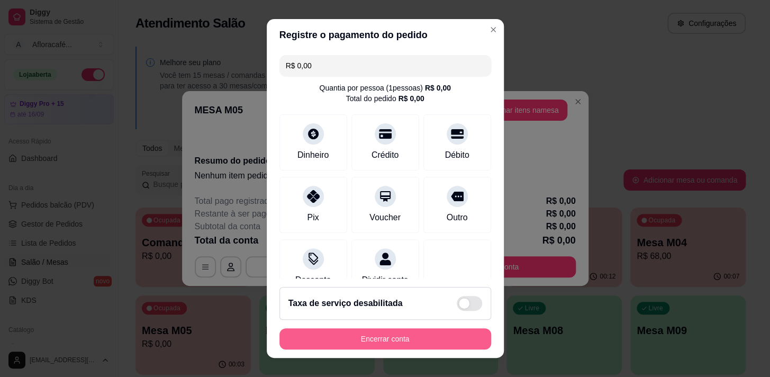
click at [461, 339] on button "Encerrar conta" at bounding box center [385, 338] width 212 height 21
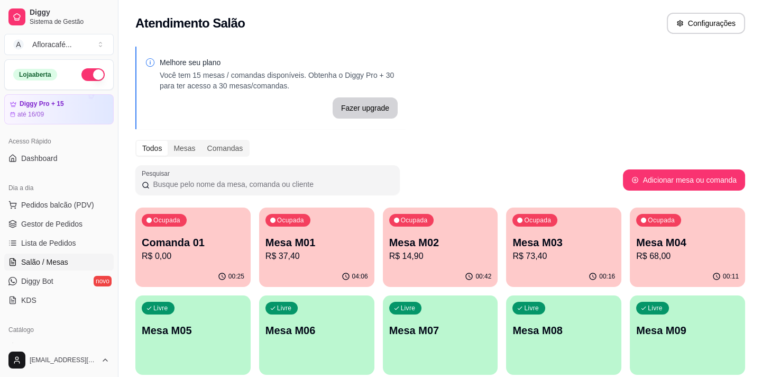
click at [312, 256] on p "R$ 37,40" at bounding box center [317, 256] width 103 height 13
click at [393, 275] on div "00:42" at bounding box center [441, 276] width 112 height 20
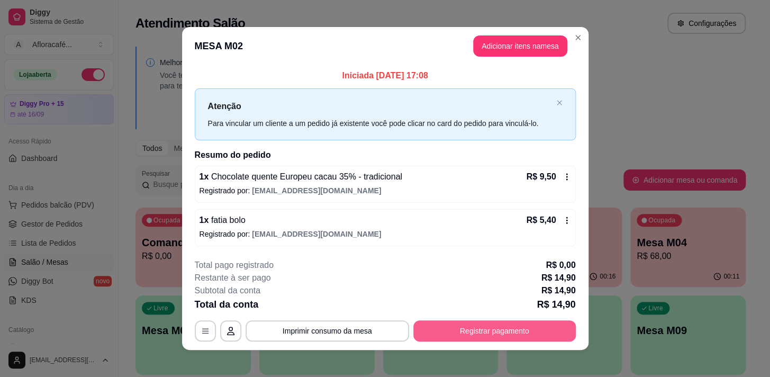
click at [561, 340] on button "Registrar pagamento" at bounding box center [494, 330] width 162 height 21
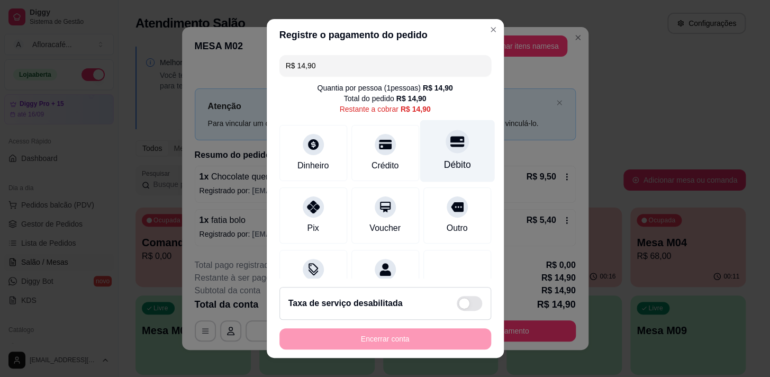
click at [449, 150] on div "Débito" at bounding box center [457, 151] width 75 height 62
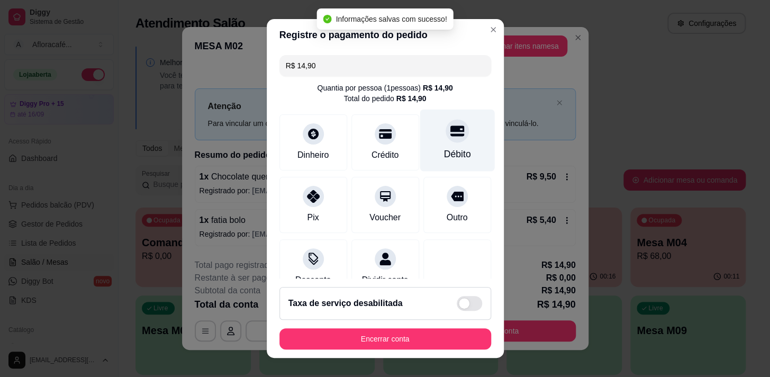
type input "R$ 0,00"
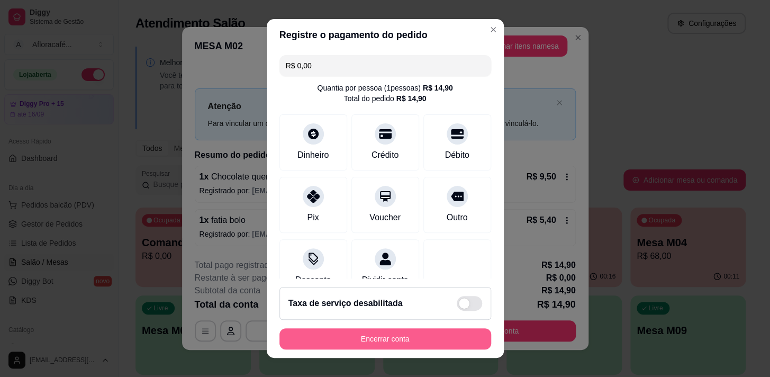
click at [388, 331] on button "Encerrar conta" at bounding box center [385, 338] width 212 height 21
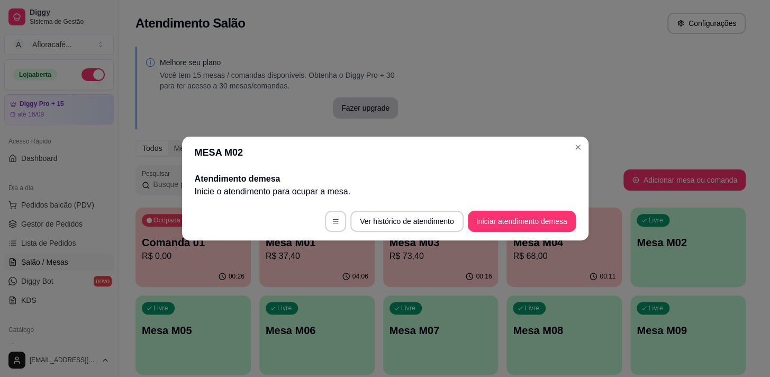
drag, startPoint x: 16, startPoint y: 370, endPoint x: 0, endPoint y: 376, distance: 17.4
drag, startPoint x: 566, startPoint y: 152, endPoint x: 583, endPoint y: 143, distance: 19.2
click at [578, 144] on section "MESA M02 Atendimento de mesa Inicie o atendimento para ocupar a mesa . Ver hist…" at bounding box center [385, 188] width 406 height 104
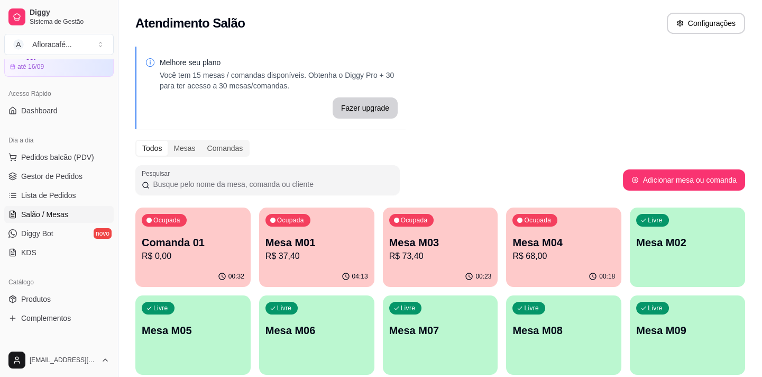
scroll to position [144, 0]
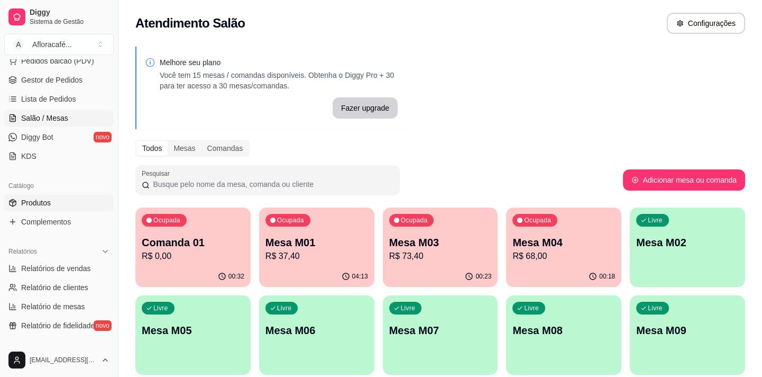
click at [74, 201] on link "Produtos" at bounding box center [59, 202] width 110 height 17
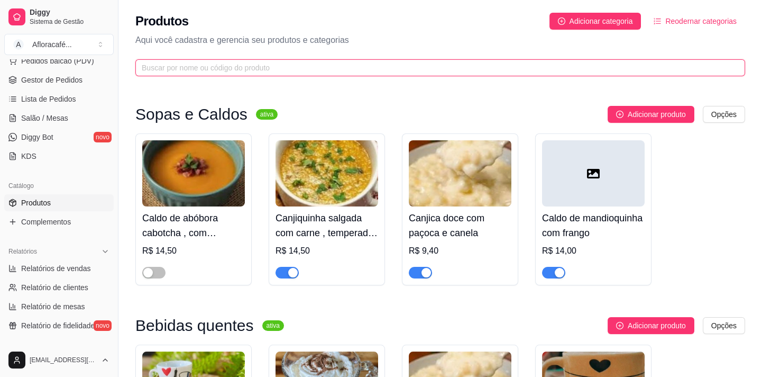
drag, startPoint x: 324, startPoint y: 67, endPoint x: 321, endPoint y: 73, distance: 7.1
click at [323, 71] on input "text" at bounding box center [436, 68] width 589 height 12
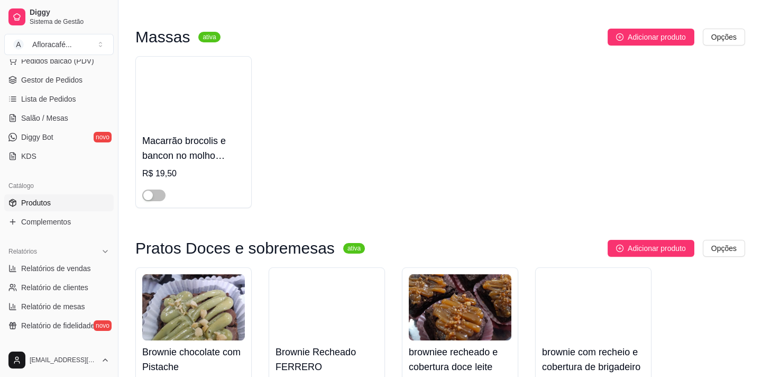
scroll to position [481, 0]
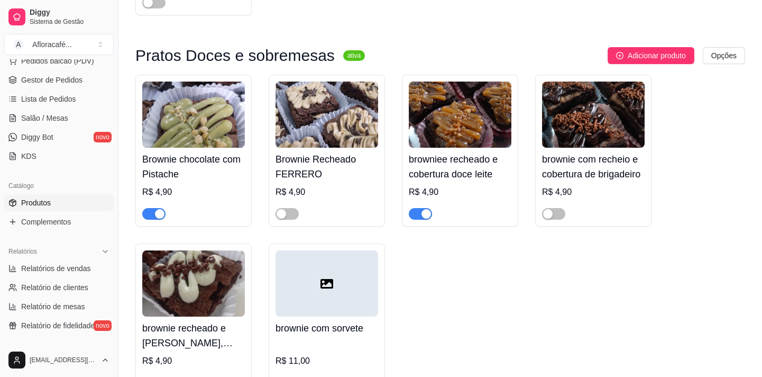
type input "BRO"
click at [423, 220] on span "button" at bounding box center [420, 214] width 23 height 12
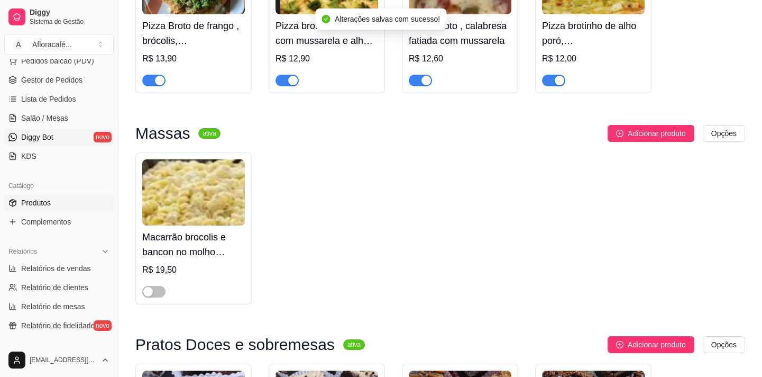
scroll to position [96, 0]
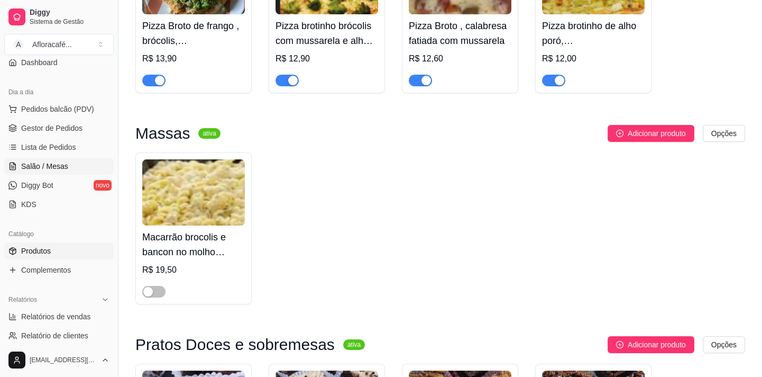
click at [61, 162] on span "Salão / Mesas" at bounding box center [44, 166] width 47 height 11
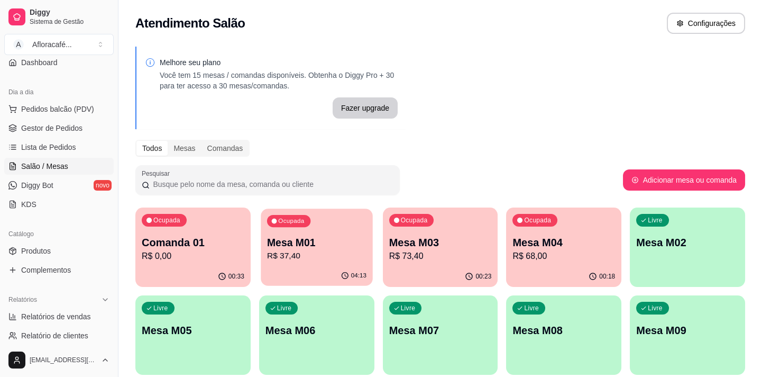
click at [272, 252] on p "R$ 37,40" at bounding box center [316, 256] width 99 height 12
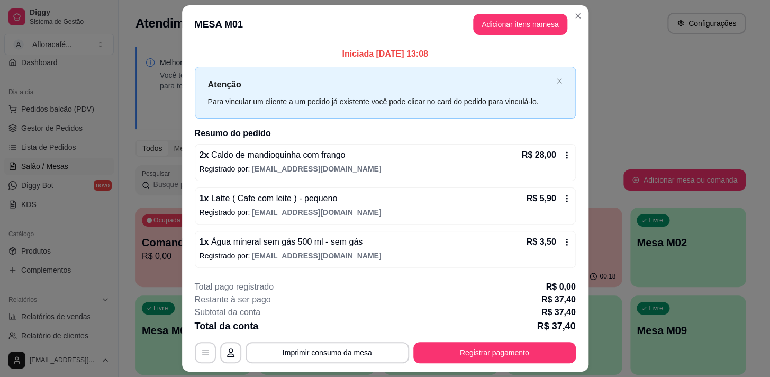
scroll to position [28, 0]
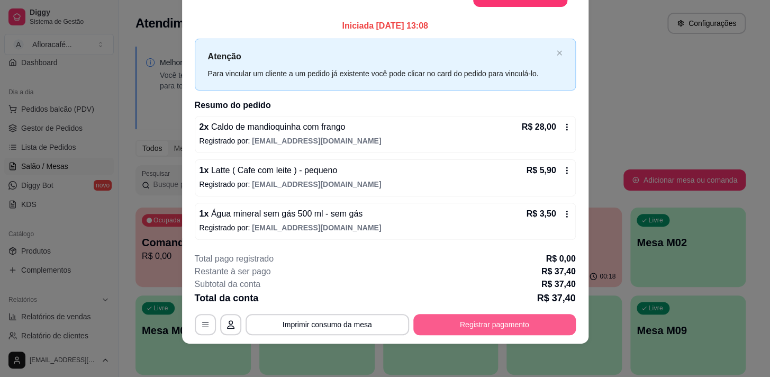
click at [500, 330] on button "Registrar pagamento" at bounding box center [494, 324] width 162 height 21
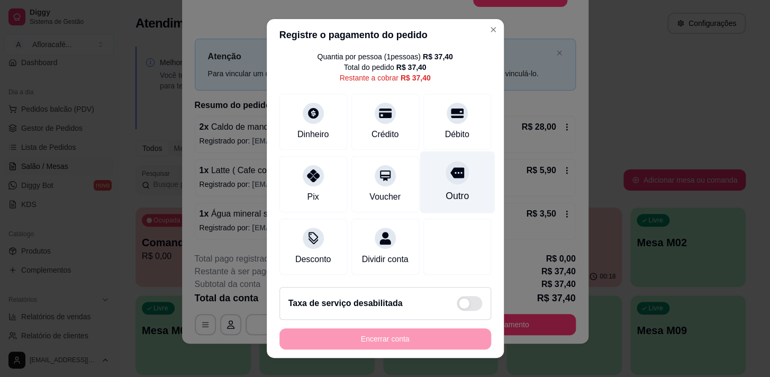
scroll to position [0, 0]
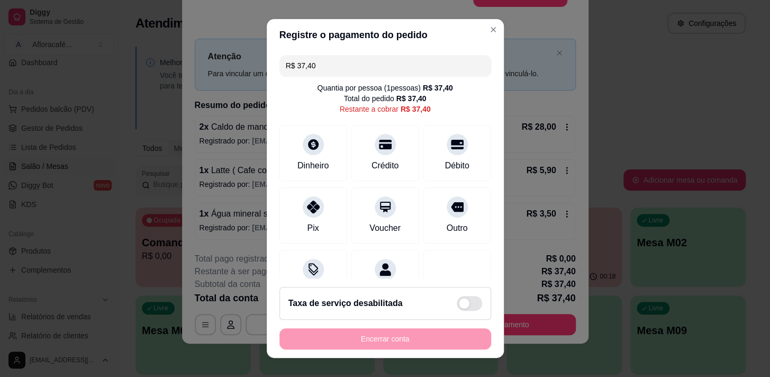
click at [380, 55] on input "R$ 37,40" at bounding box center [385, 65] width 199 height 21
drag, startPoint x: 460, startPoint y: 154, endPoint x: 455, endPoint y: 152, distance: 5.4
click at [460, 154] on div "Débito" at bounding box center [457, 151] width 75 height 62
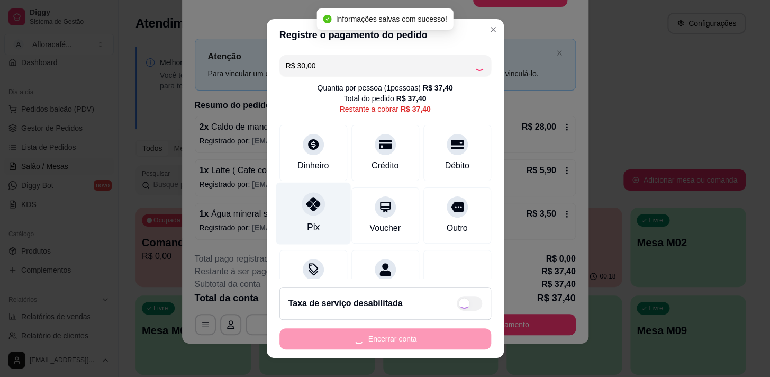
click at [302, 218] on div "Pix" at bounding box center [313, 213] width 75 height 62
click at [305, 211] on div at bounding box center [313, 203] width 23 height 23
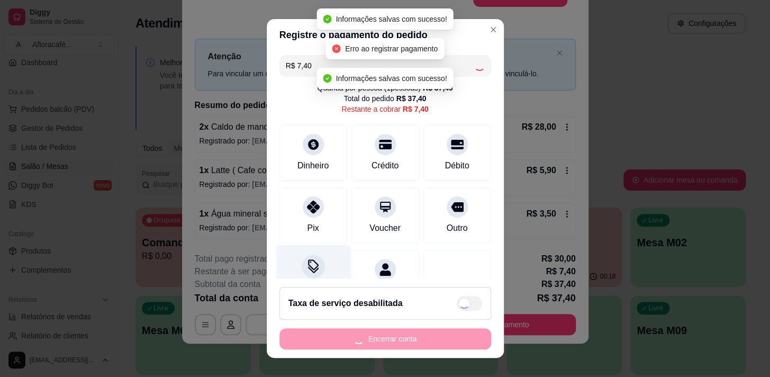
type input "R$ 0,00"
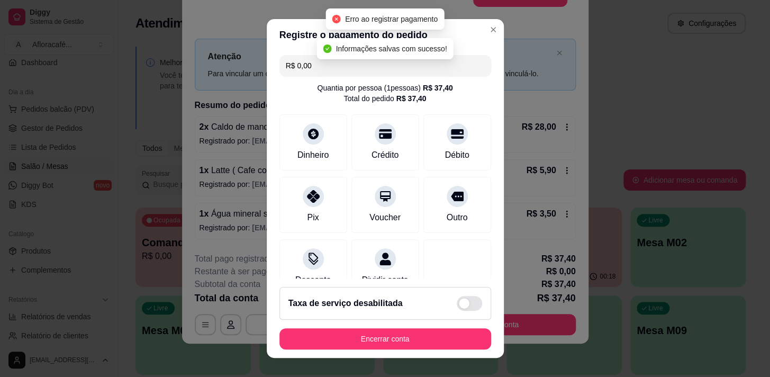
scroll to position [15, 0]
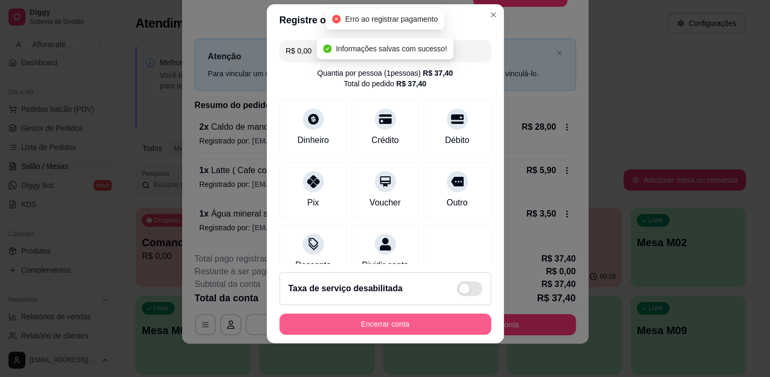
click at [412, 328] on button "Encerrar conta" at bounding box center [385, 323] width 212 height 21
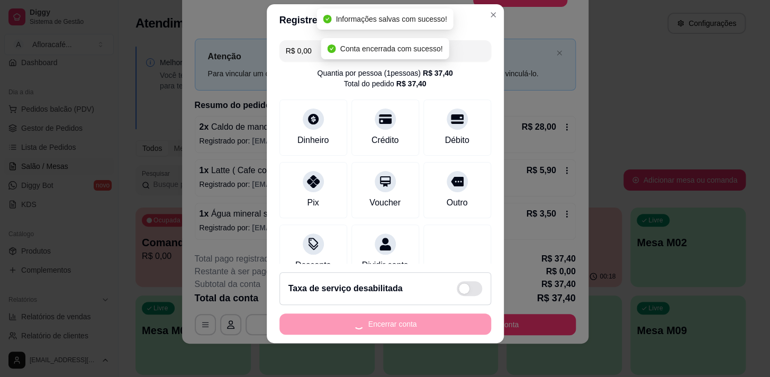
scroll to position [0, 0]
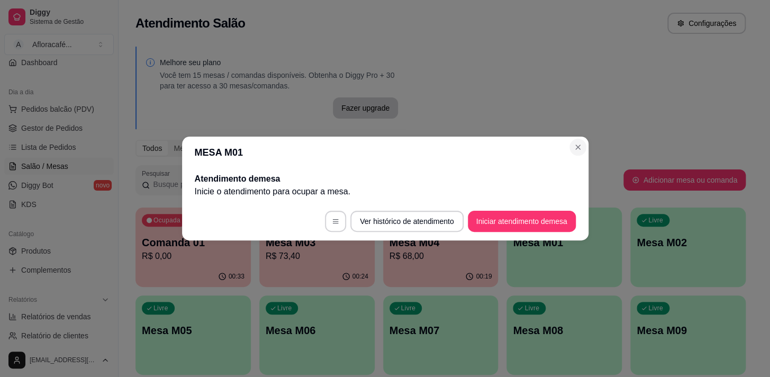
drag, startPoint x: 582, startPoint y: 136, endPoint x: 580, endPoint y: 143, distance: 7.1
click at [580, 143] on section "MESA M01 Atendimento de mesa Inicie o atendimento para ocupar a mesa . Ver hist…" at bounding box center [385, 188] width 406 height 104
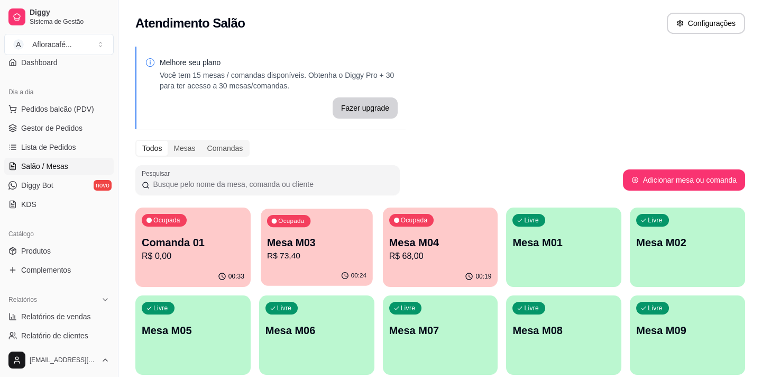
click at [306, 252] on p "R$ 73,40" at bounding box center [316, 256] width 99 height 12
click at [471, 236] on p "Mesa M04" at bounding box center [440, 242] width 99 height 14
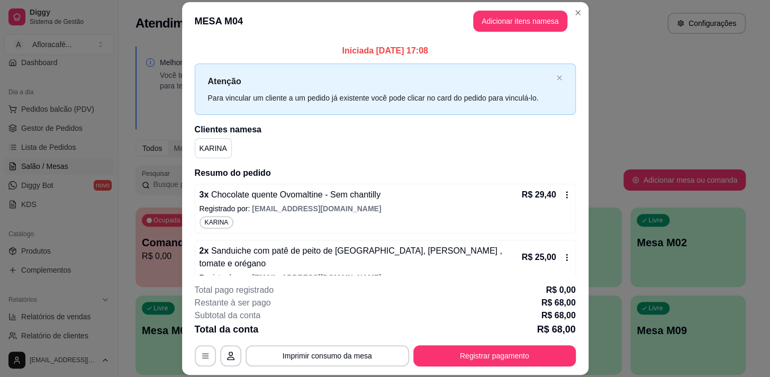
scroll to position [74, 0]
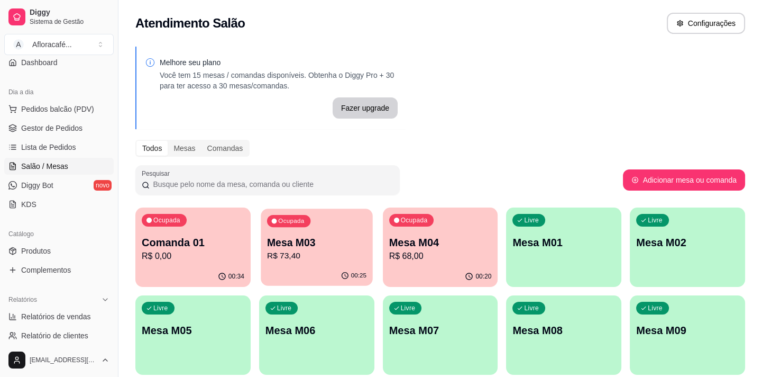
click at [361, 263] on div "Ocupada Mesa M03 R$ 73,40" at bounding box center [317, 236] width 112 height 57
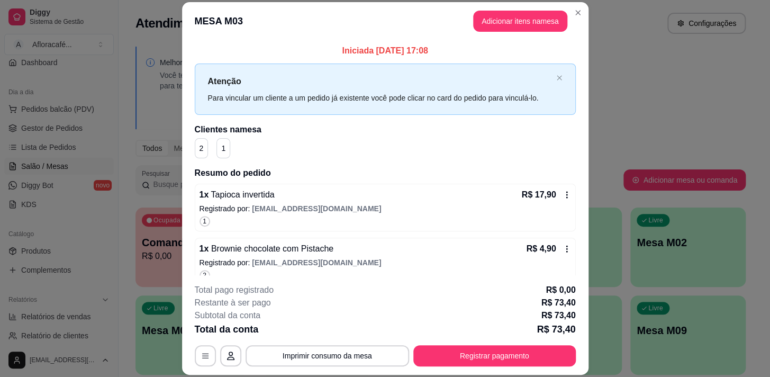
scroll to position [175, 0]
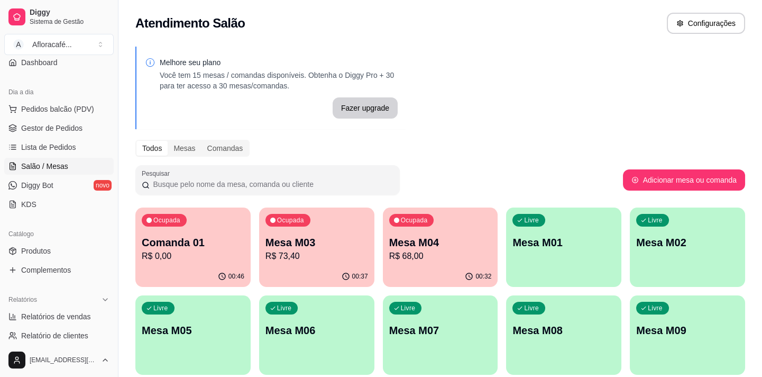
click at [323, 255] on p "R$ 73,40" at bounding box center [317, 256] width 103 height 13
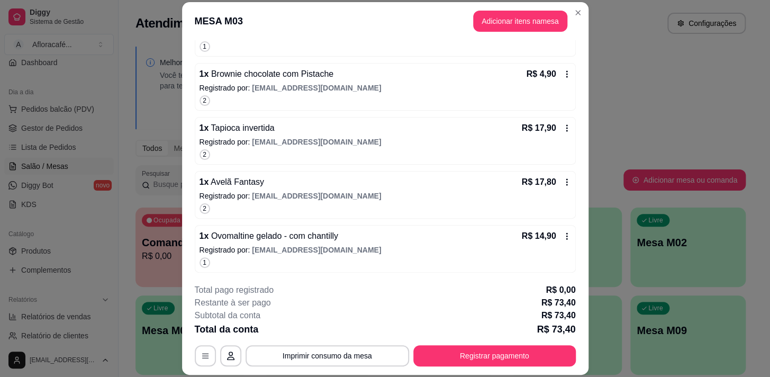
scroll to position [0, 0]
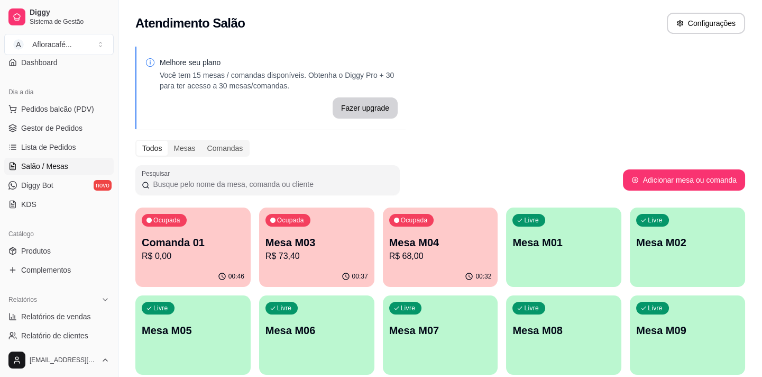
click at [461, 258] on p "R$ 68,00" at bounding box center [440, 256] width 103 height 13
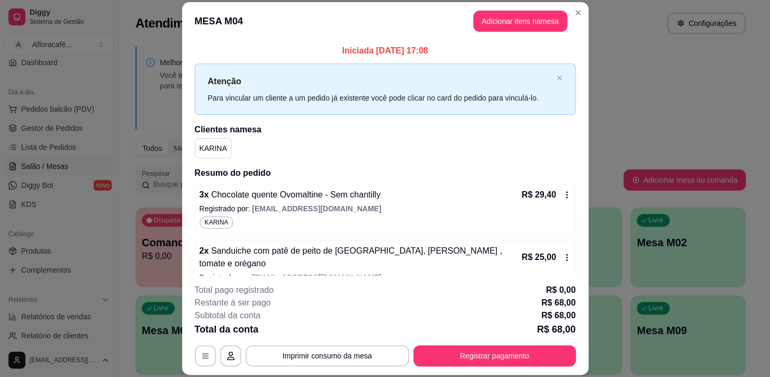
scroll to position [74, 0]
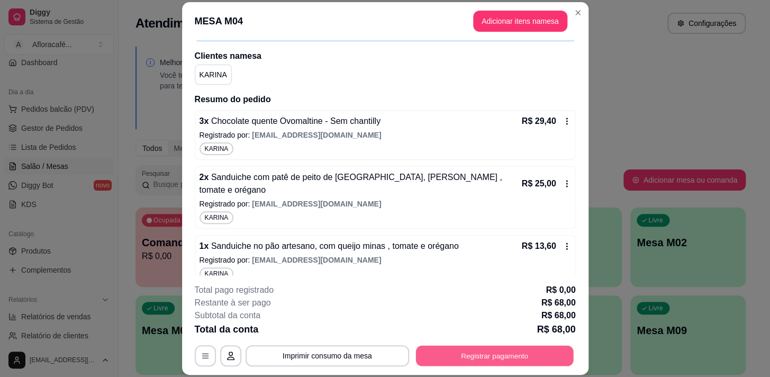
click at [542, 366] on div "**********" at bounding box center [385, 355] width 381 height 21
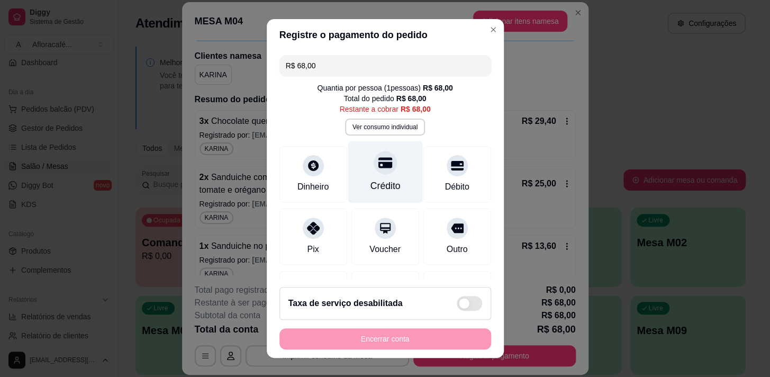
click at [386, 176] on div "Crédito" at bounding box center [385, 172] width 75 height 62
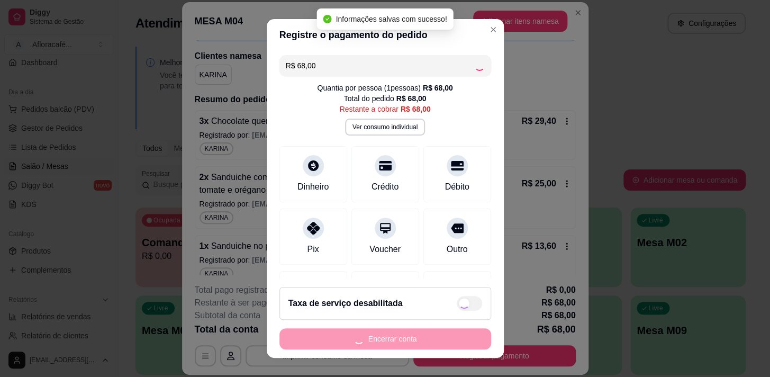
type input "R$ 0,00"
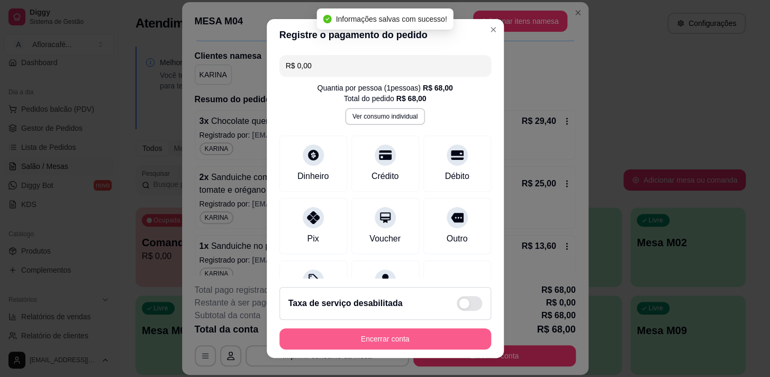
click at [431, 340] on button "Encerrar conta" at bounding box center [385, 338] width 212 height 21
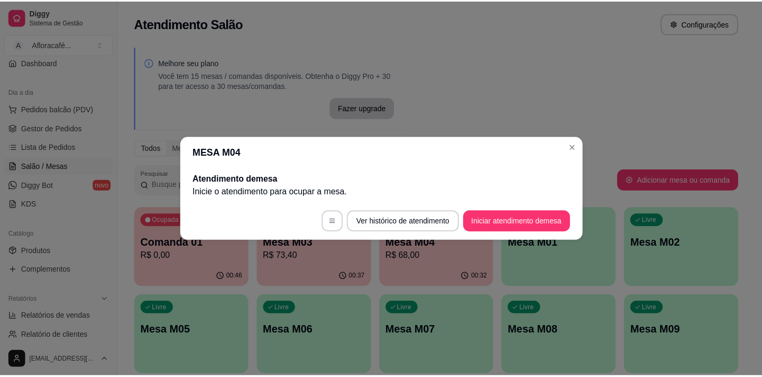
scroll to position [0, 0]
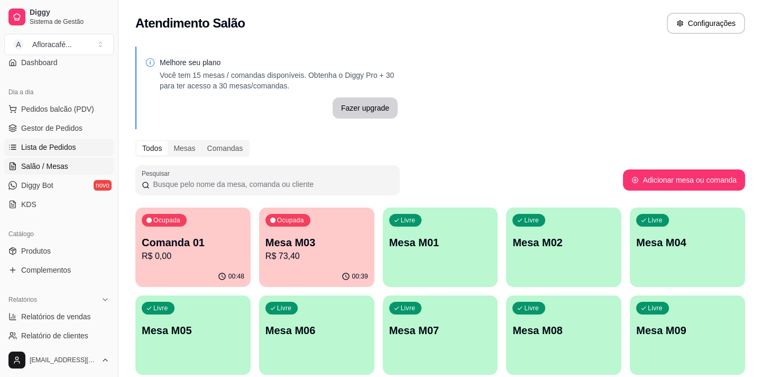
click at [52, 153] on link "Lista de Pedidos" at bounding box center [59, 147] width 110 height 17
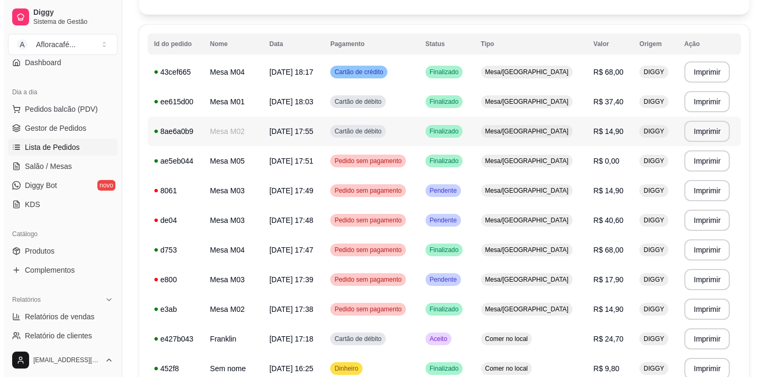
scroll to position [144, 0]
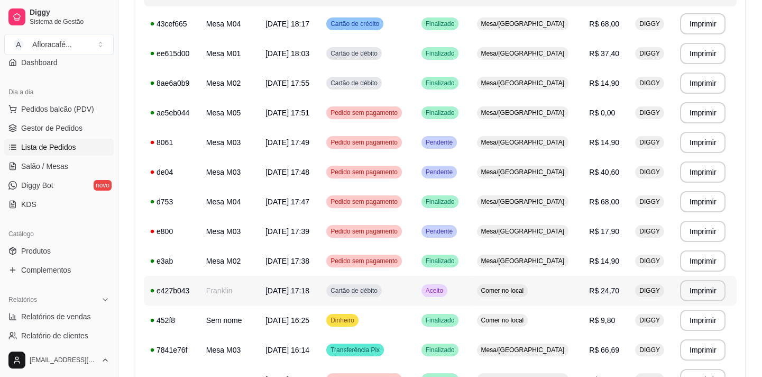
click at [230, 277] on td "Franklin" at bounding box center [229, 291] width 59 height 30
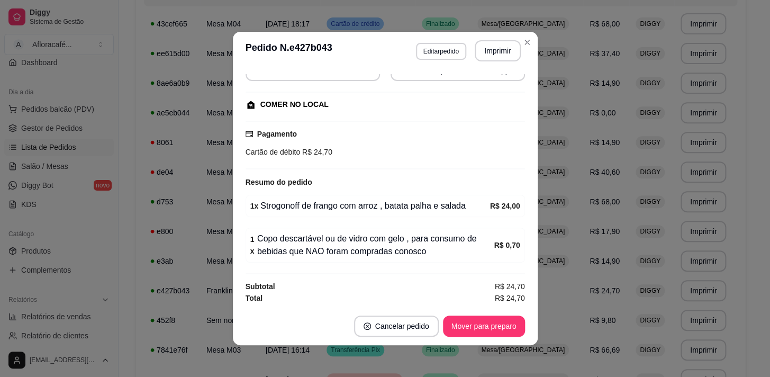
scroll to position [2, 0]
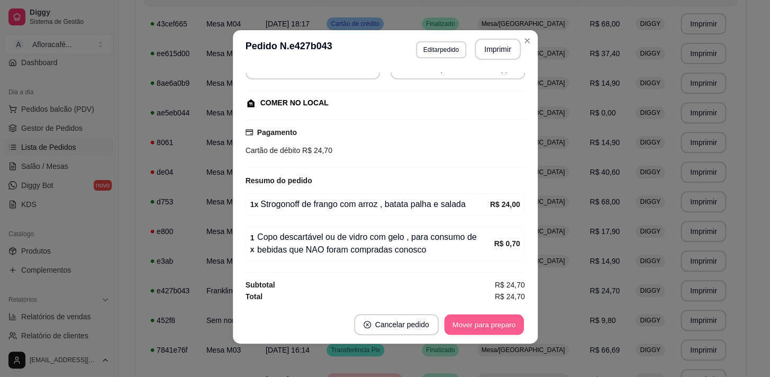
click at [458, 323] on button "Mover para preparo" at bounding box center [483, 324] width 79 height 21
click at [463, 323] on button "Mover para retirada disponível" at bounding box center [465, 324] width 117 height 21
click at [465, 325] on button "Mover para finalizado" at bounding box center [481, 324] width 88 height 21
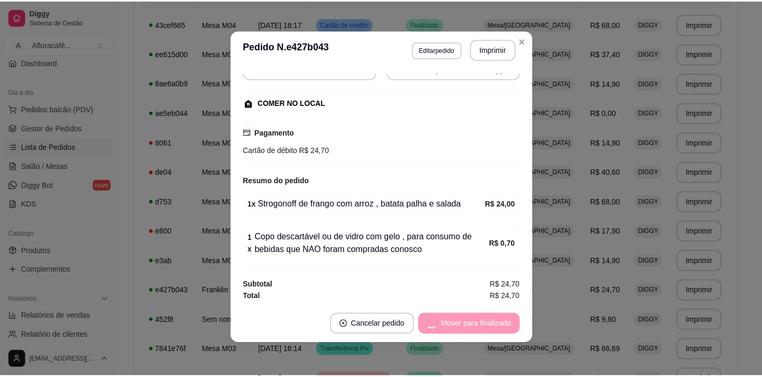
scroll to position [89, 0]
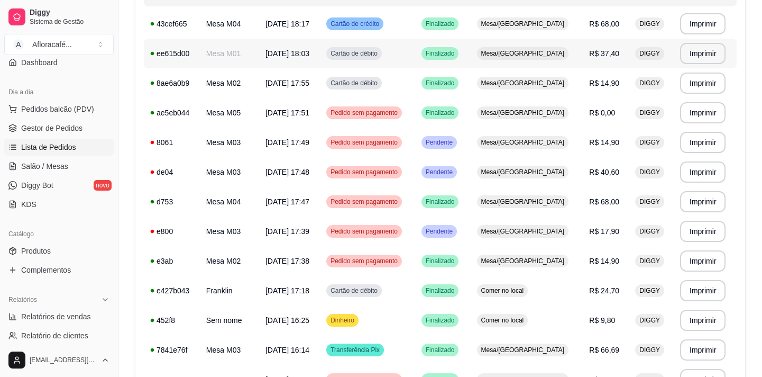
click at [525, 42] on td "Mesa/[GEOGRAPHIC_DATA]" at bounding box center [527, 54] width 113 height 30
click at [77, 165] on link "Salão / Mesas" at bounding box center [59, 166] width 110 height 17
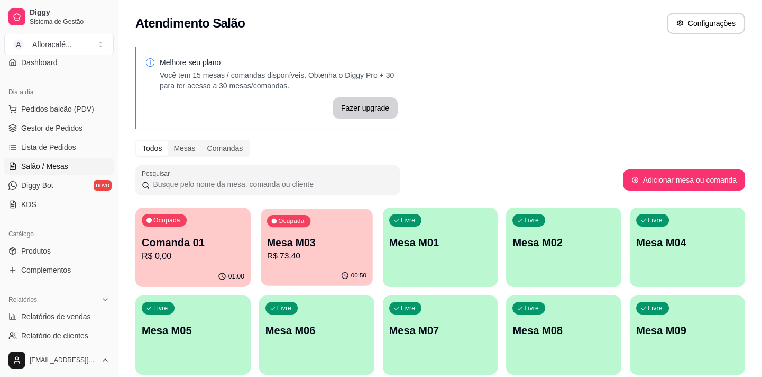
click at [332, 269] on div "00:50" at bounding box center [317, 276] width 112 height 20
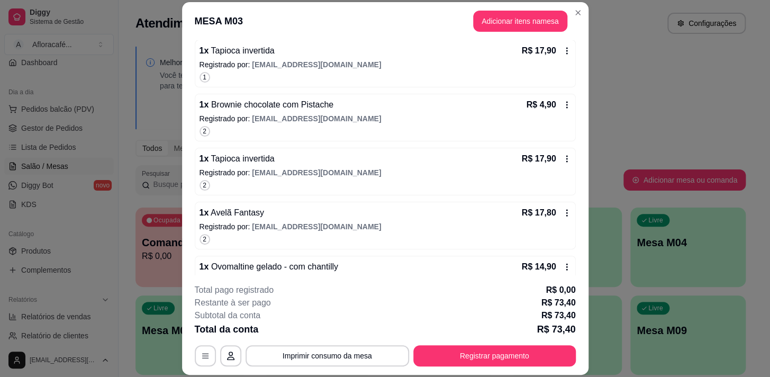
scroll to position [175, 0]
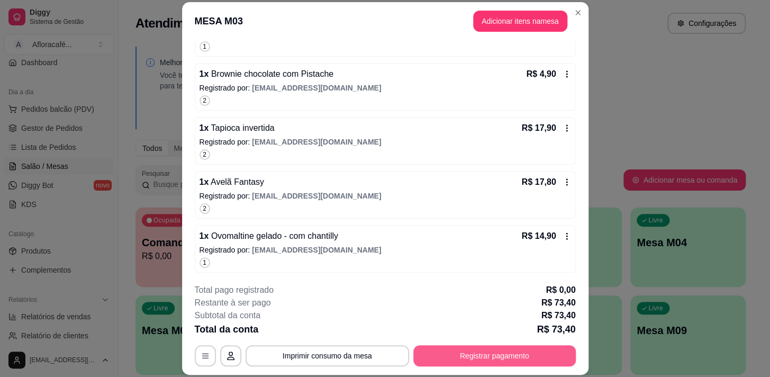
click at [464, 360] on button "Registrar pagamento" at bounding box center [494, 355] width 162 height 21
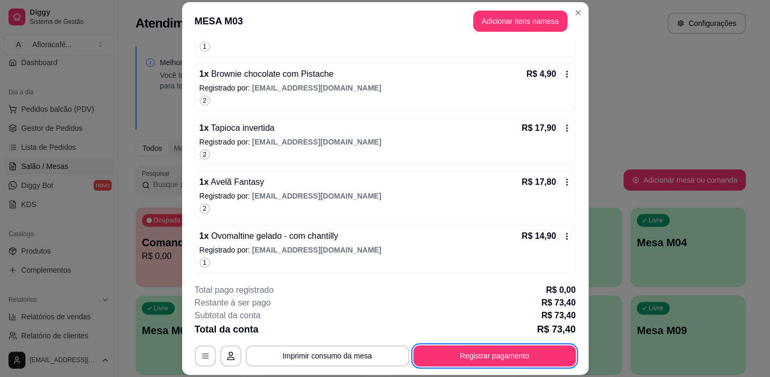
scroll to position [32, 0]
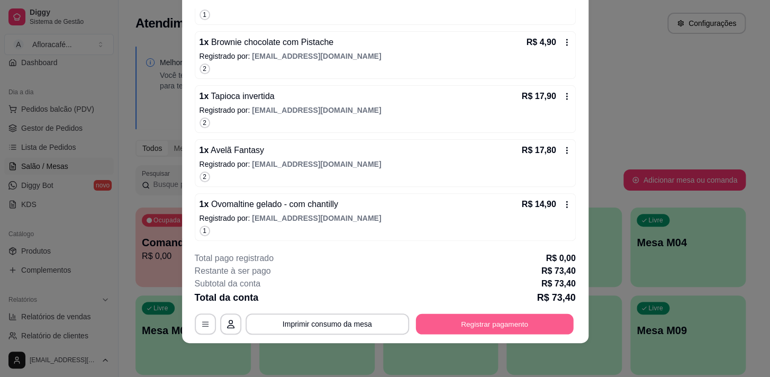
click at [507, 327] on button "Registrar pagamento" at bounding box center [494, 324] width 158 height 21
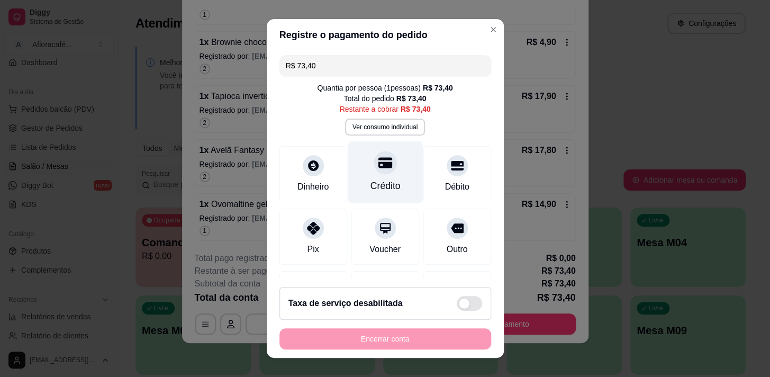
click at [382, 179] on div "Crédito" at bounding box center [385, 186] width 30 height 14
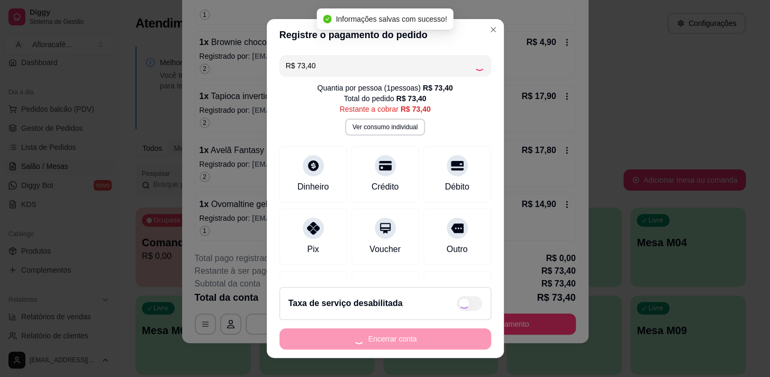
type input "R$ 0,00"
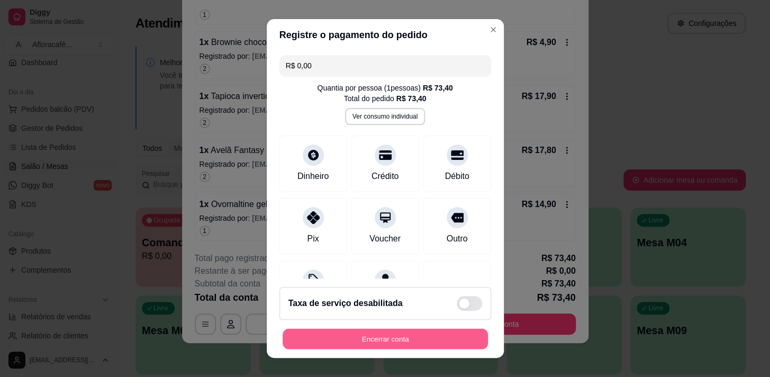
click at [453, 336] on button "Encerrar conta" at bounding box center [384, 339] width 205 height 21
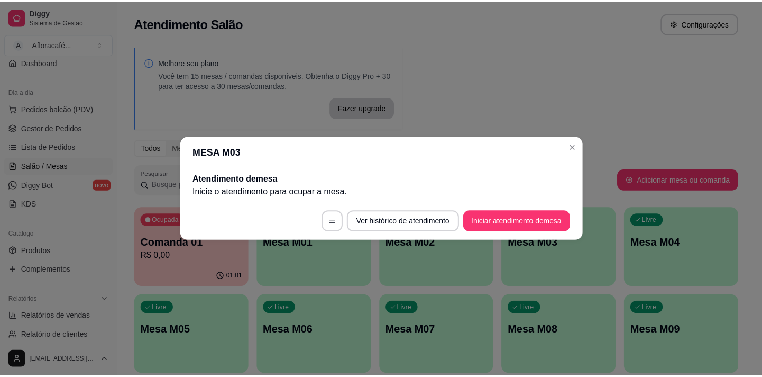
scroll to position [0, 0]
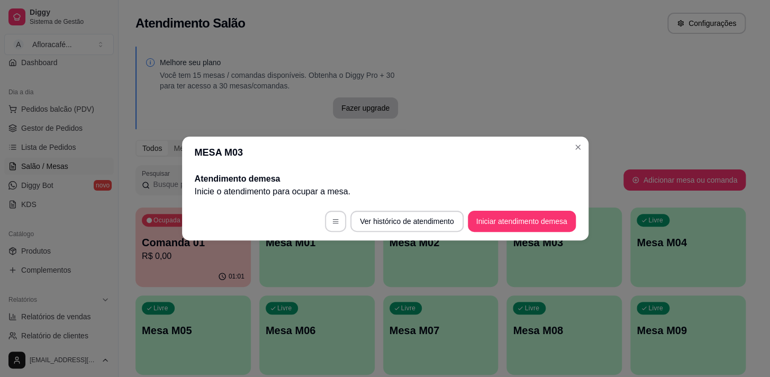
click at [571, 183] on h2 "Atendimento de mesa" at bounding box center [385, 178] width 381 height 13
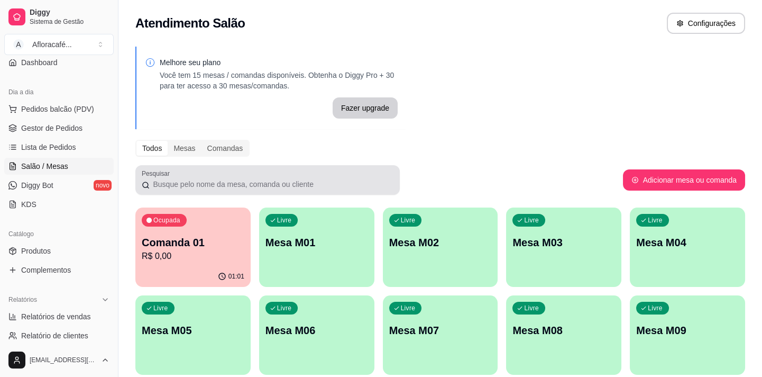
click at [277, 177] on div at bounding box center [268, 179] width 252 height 21
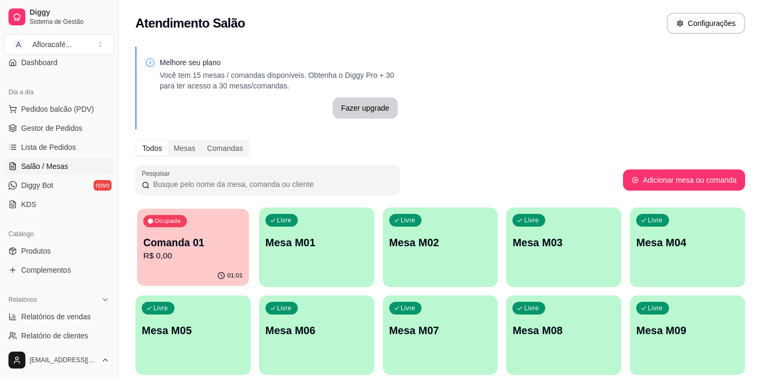
click at [206, 251] on p "R$ 0,00" at bounding box center [192, 256] width 99 height 12
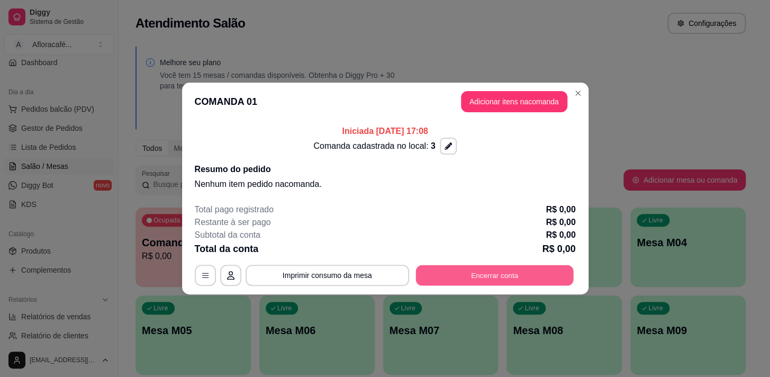
click at [511, 266] on button "Encerrar conta" at bounding box center [494, 275] width 158 height 21
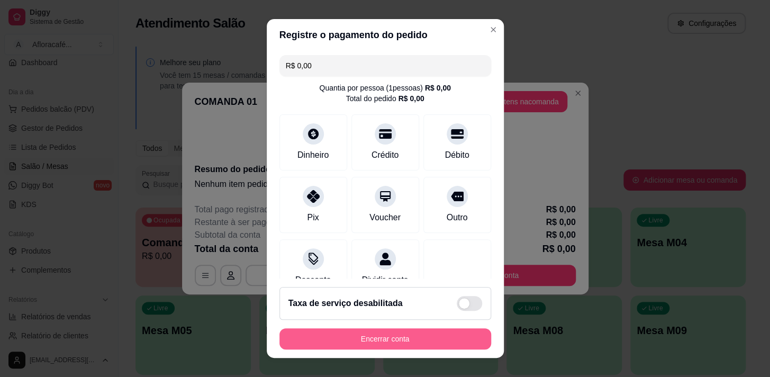
click at [470, 331] on button "Encerrar conta" at bounding box center [385, 338] width 212 height 21
